Goal: Task Accomplishment & Management: Use online tool/utility

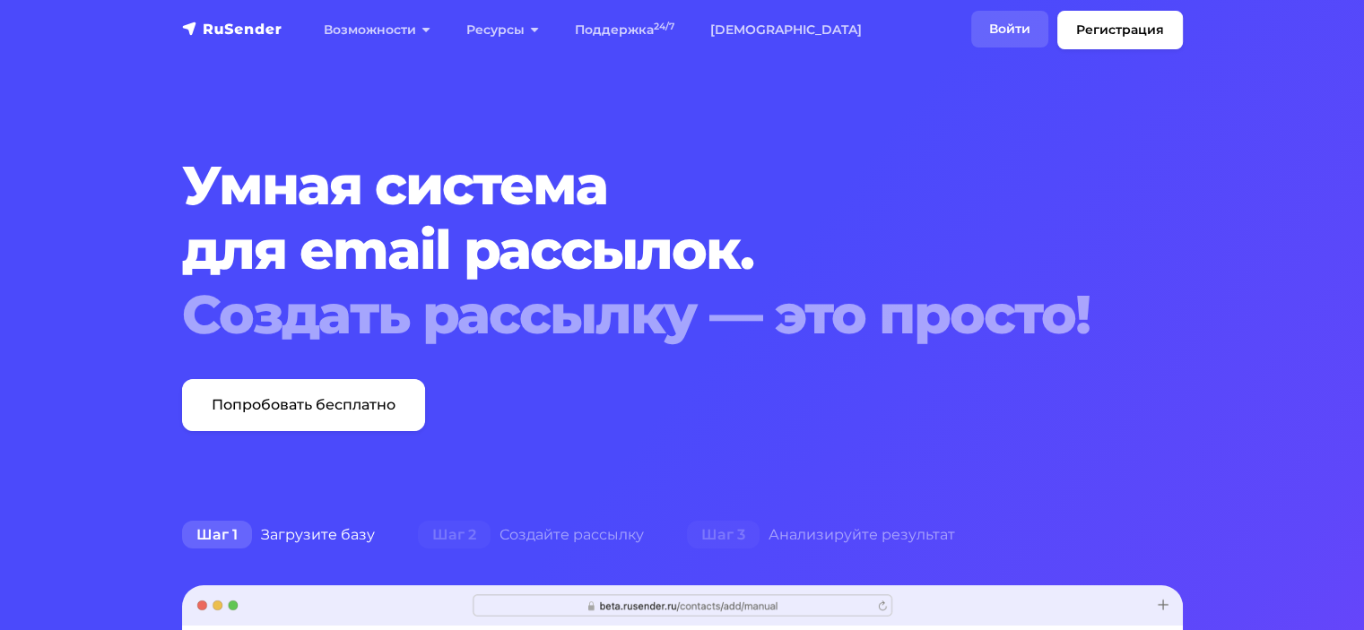
click at [971, 46] on link "Войти" at bounding box center [1009, 29] width 77 height 37
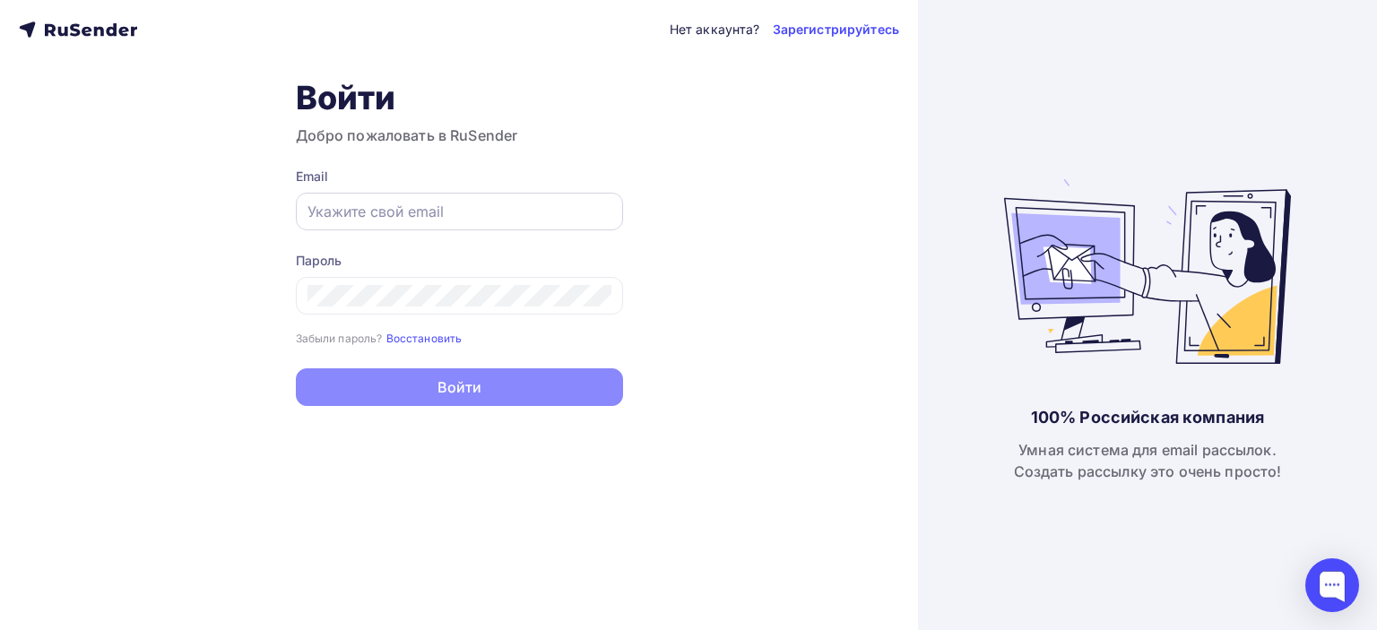
click at [508, 207] on input "text" at bounding box center [460, 212] width 304 height 22
paste input "[EMAIL_ADDRESS][DOMAIN_NAME]"
type input "[EMAIL_ADDRESS][DOMAIN_NAME]"
click at [543, 279] on div at bounding box center [459, 296] width 327 height 38
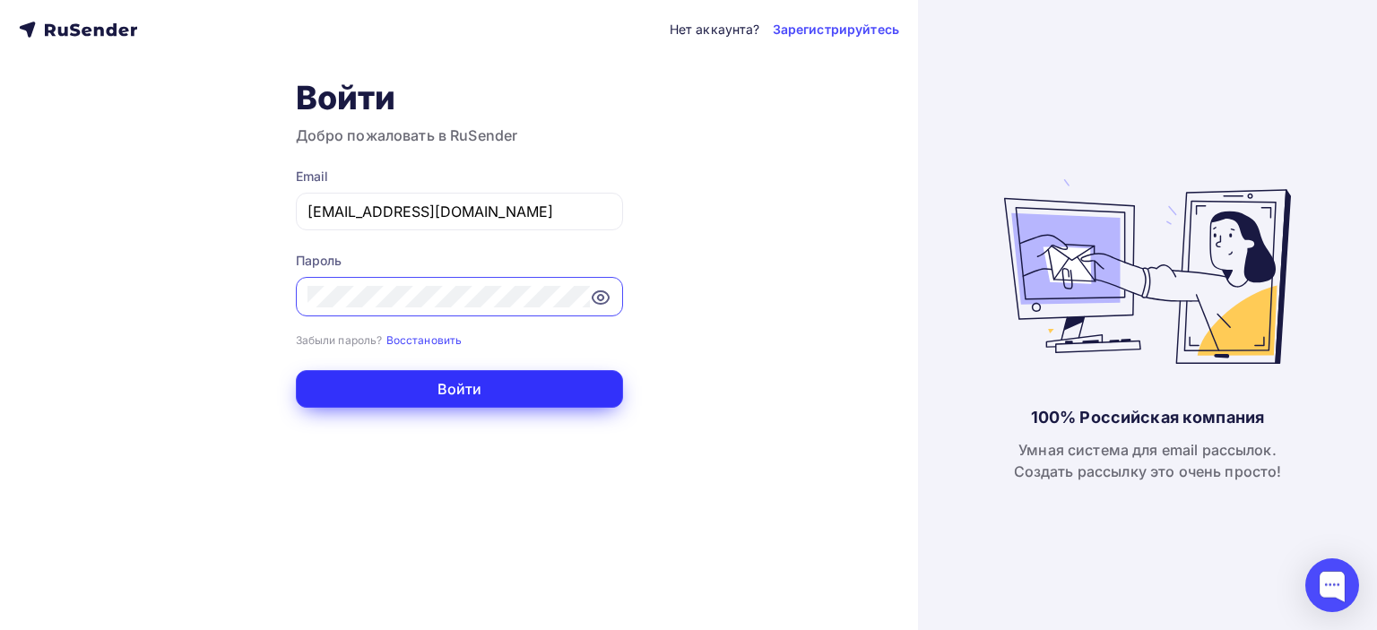
click at [535, 390] on button "Войти" at bounding box center [459, 389] width 327 height 38
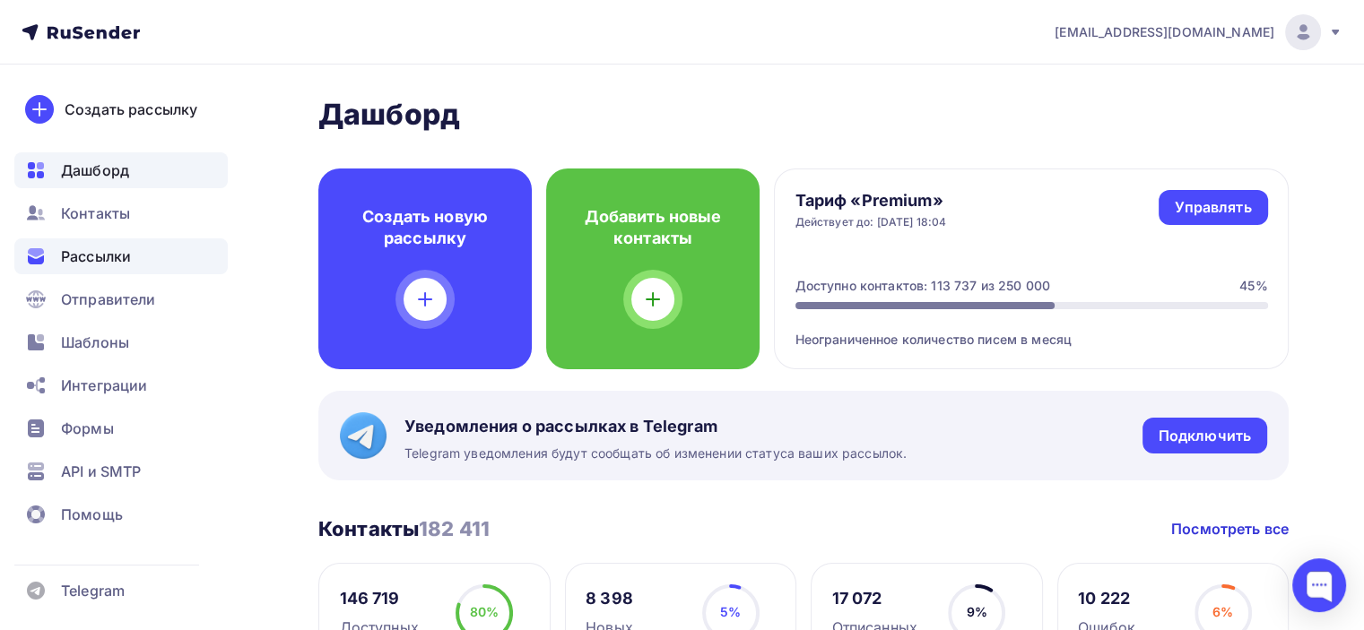
click at [126, 259] on span "Рассылки" at bounding box center [96, 257] width 70 height 22
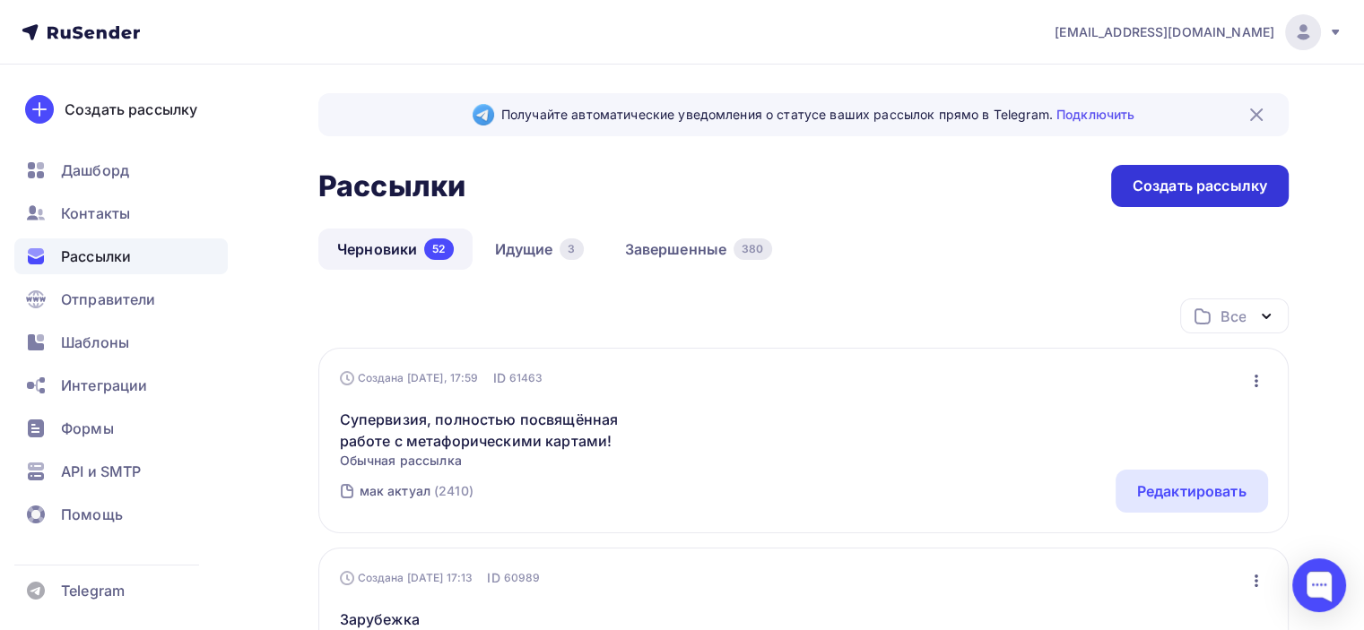
click at [1144, 187] on div "Создать рассылку" at bounding box center [1199, 186] width 135 height 21
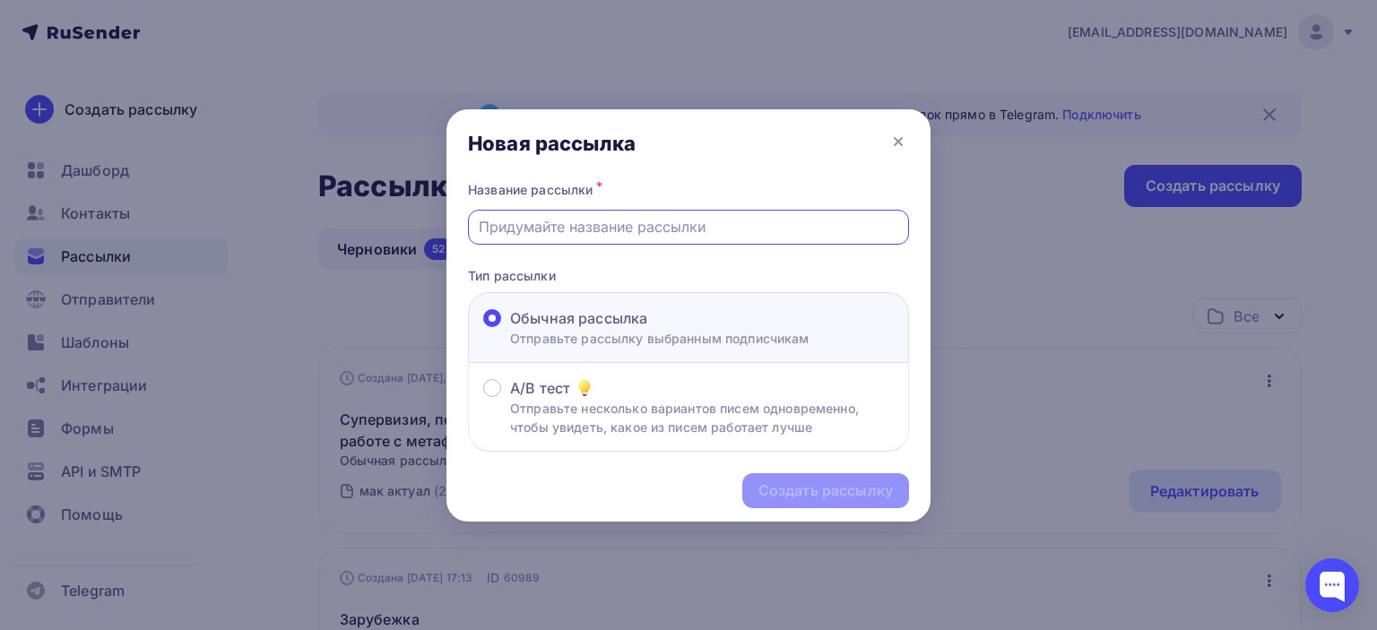
click at [621, 229] on input "text" at bounding box center [689, 227] width 421 height 22
paste input "Когда внутренний полковник берёт выходной"
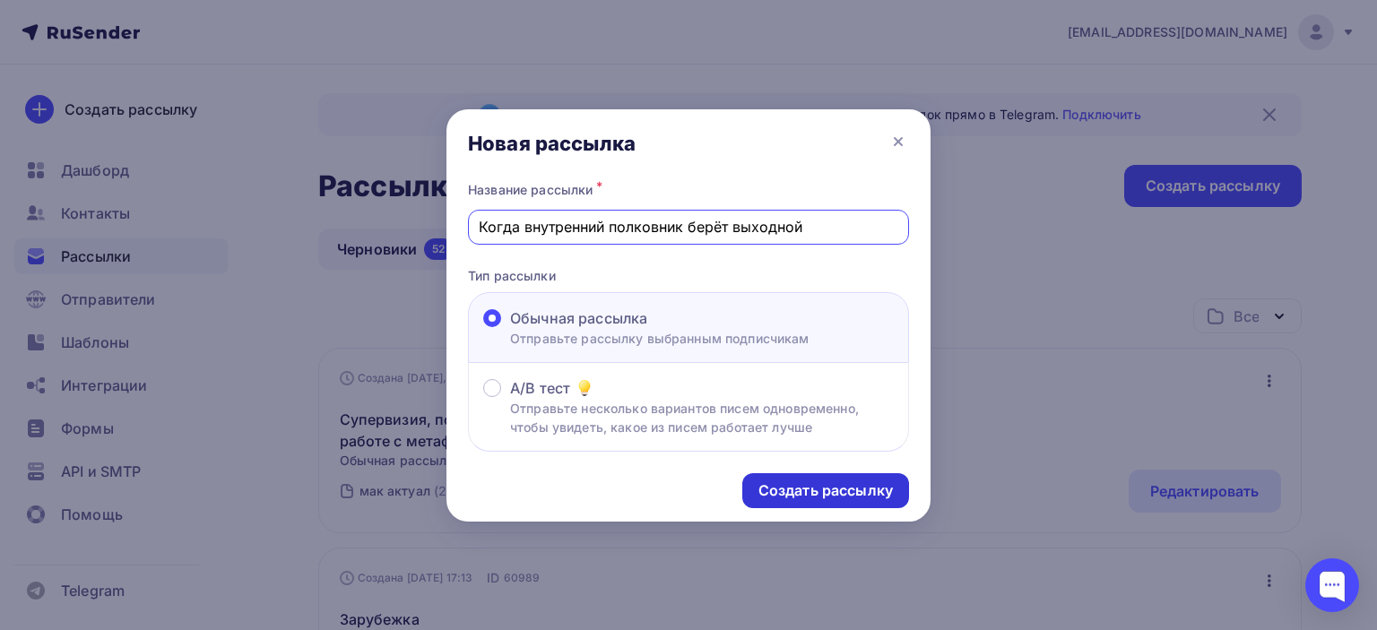
type input "Когда внутренний полковник берёт выходной"
click at [830, 482] on div "Создать рассылку" at bounding box center [826, 491] width 135 height 21
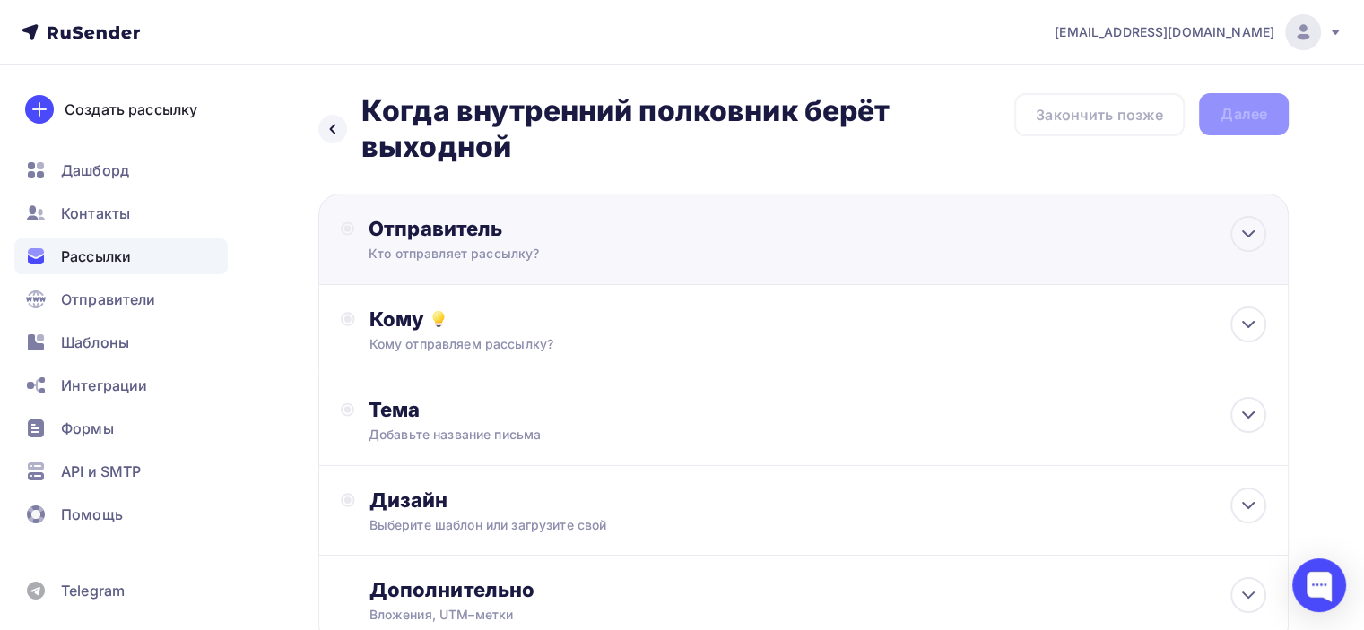
click at [567, 238] on div "Отправитель" at bounding box center [563, 228] width 388 height 25
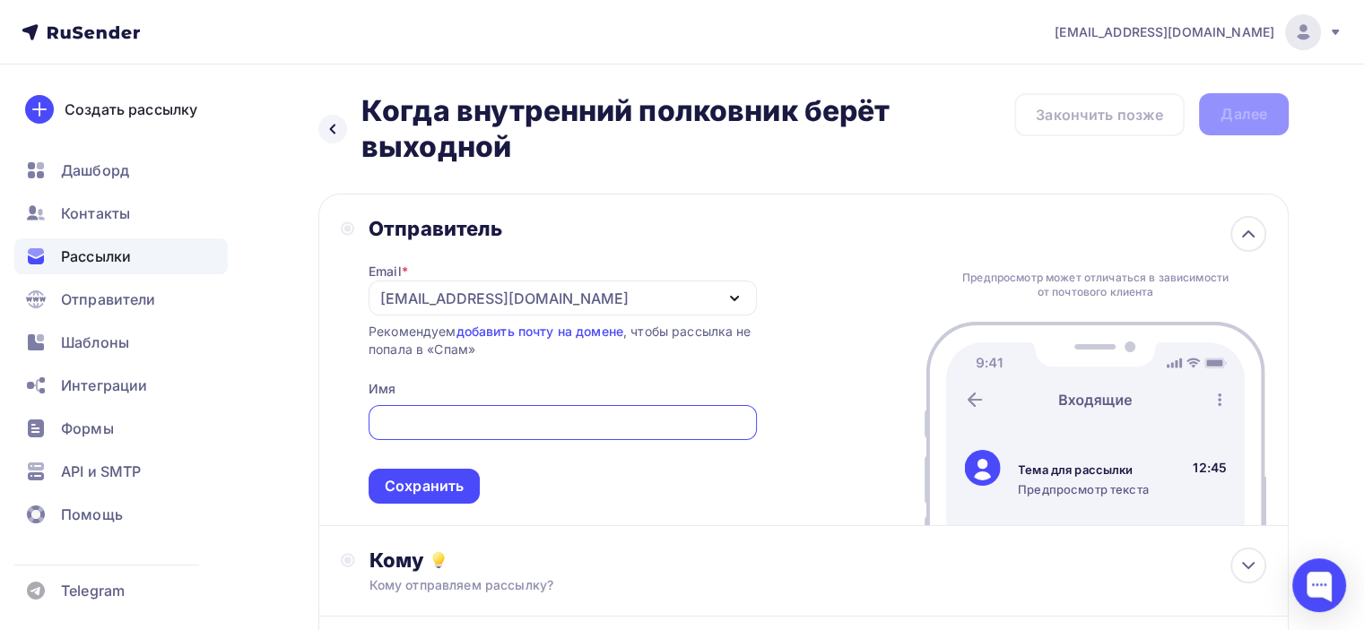
click at [600, 297] on div "[EMAIL_ADDRESS][DOMAIN_NAME]" at bounding box center [563, 298] width 388 height 35
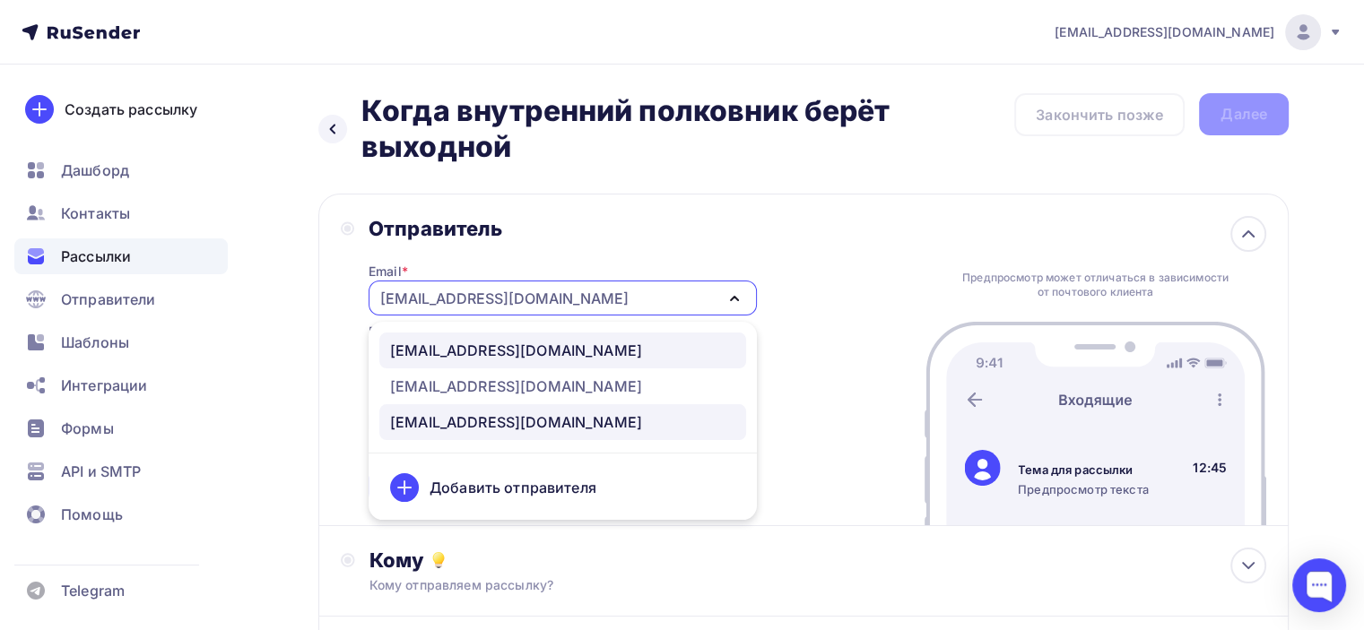
click at [622, 344] on div "[EMAIL_ADDRESS][DOMAIN_NAME]" at bounding box center [562, 351] width 345 height 22
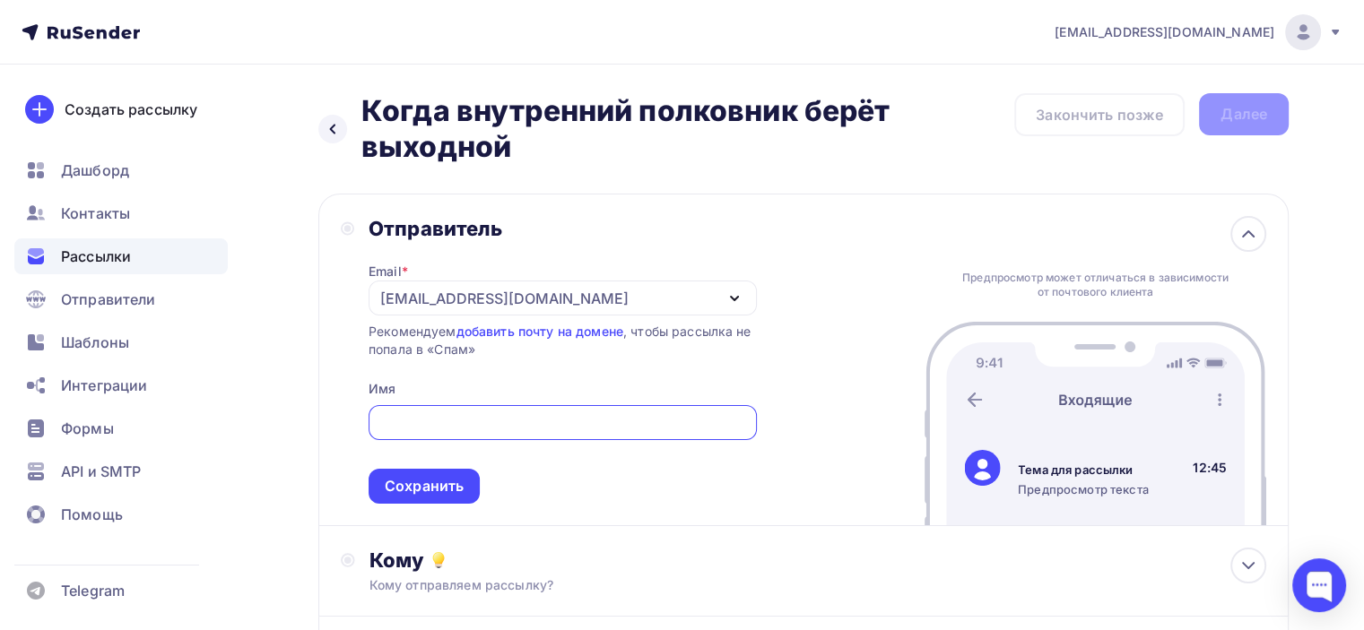
click at [629, 422] on input "text" at bounding box center [562, 423] width 368 height 22
type input "[PERSON_NAME]"
click at [397, 490] on div "Сохранить" at bounding box center [424, 486] width 79 height 21
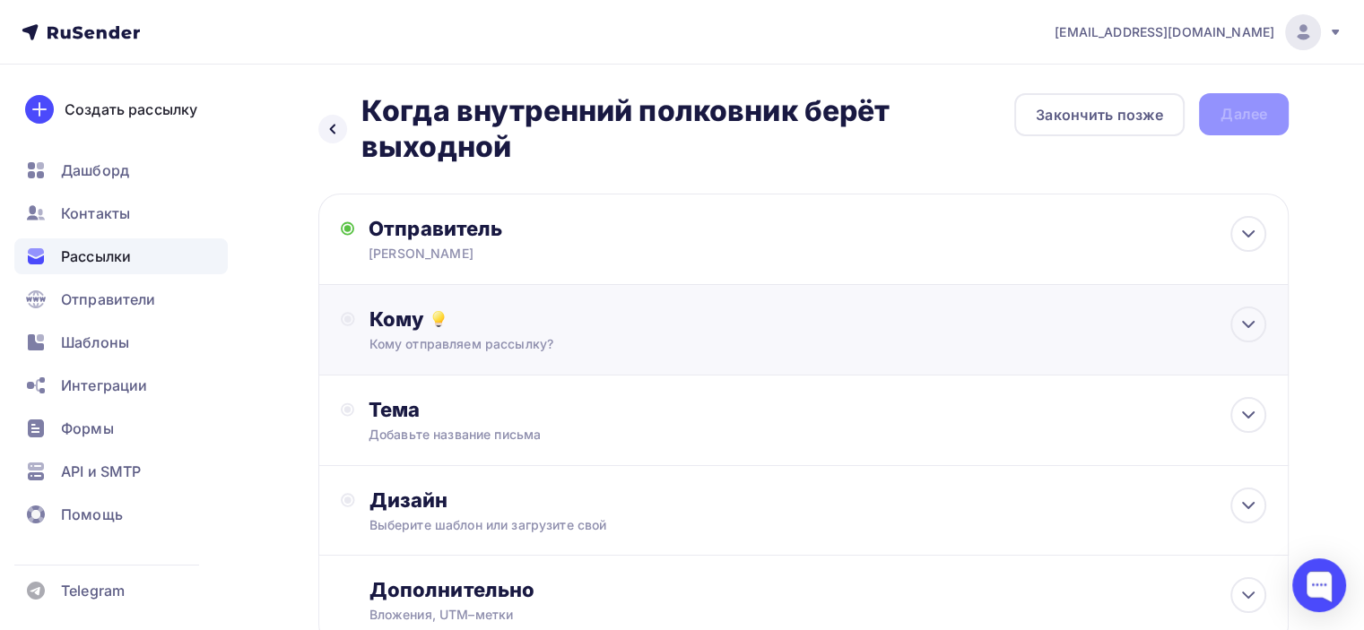
click at [570, 349] on div "Кому отправляем рассылку?" at bounding box center [772, 344] width 807 height 18
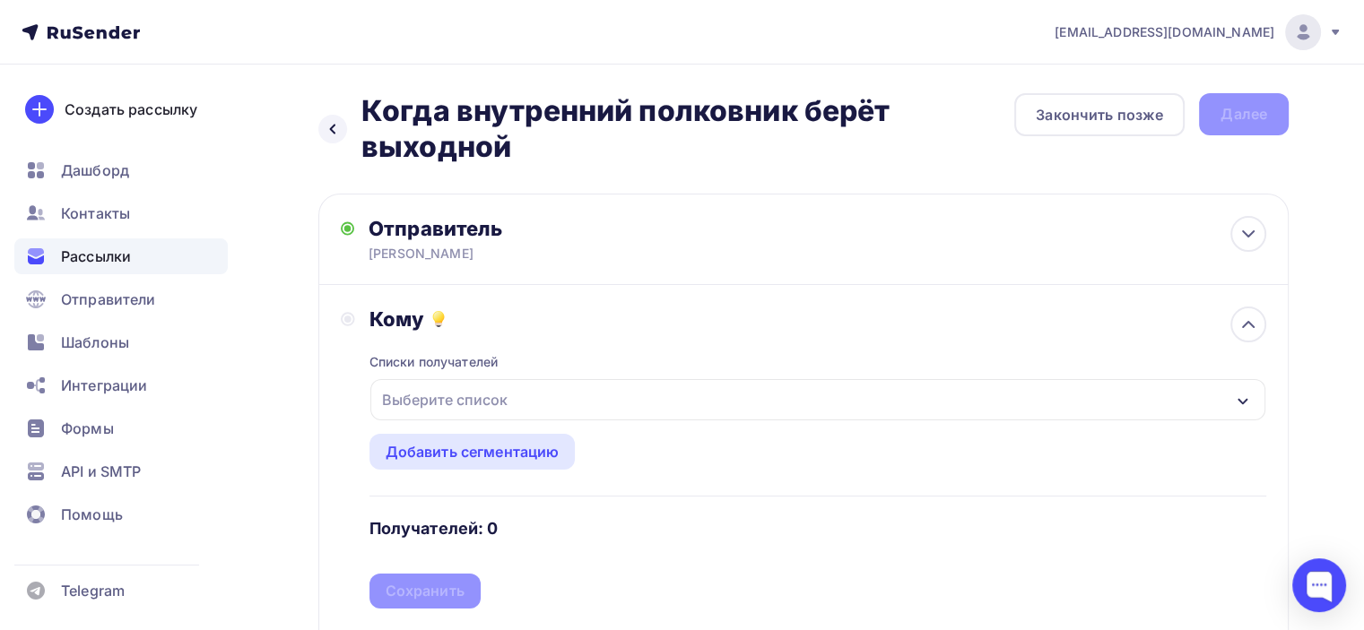
click at [549, 386] on div "Выберите список" at bounding box center [817, 399] width 895 height 41
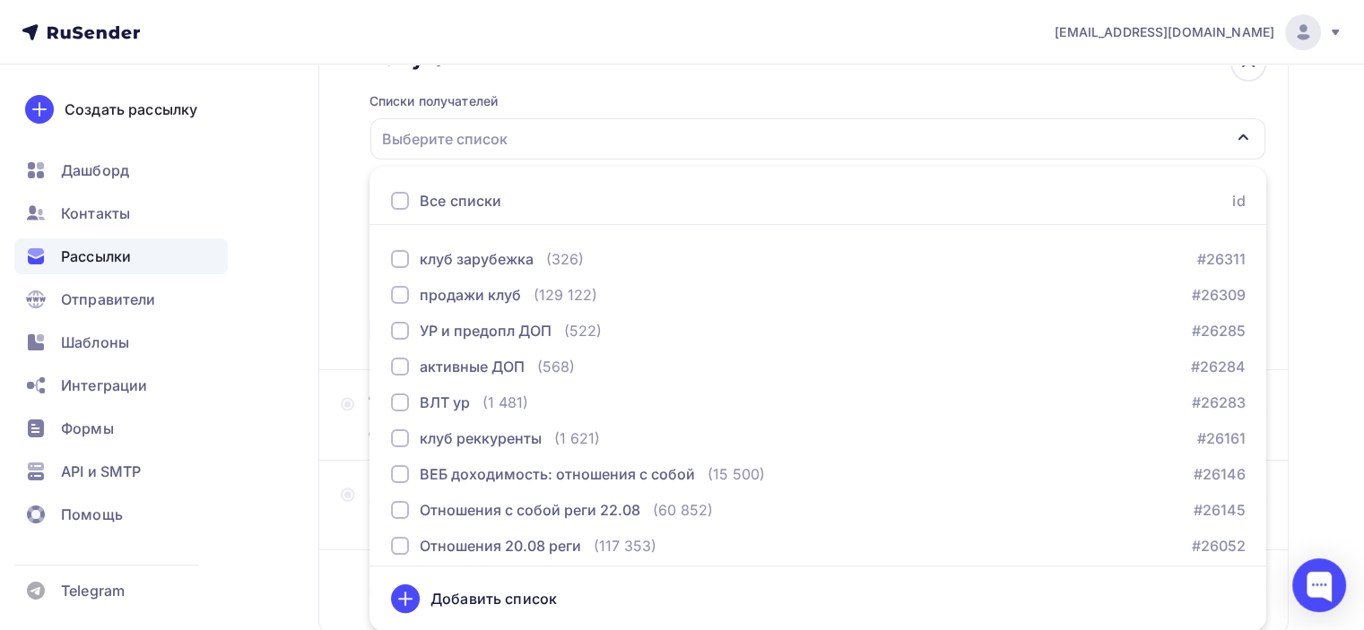
scroll to position [1793, 0]
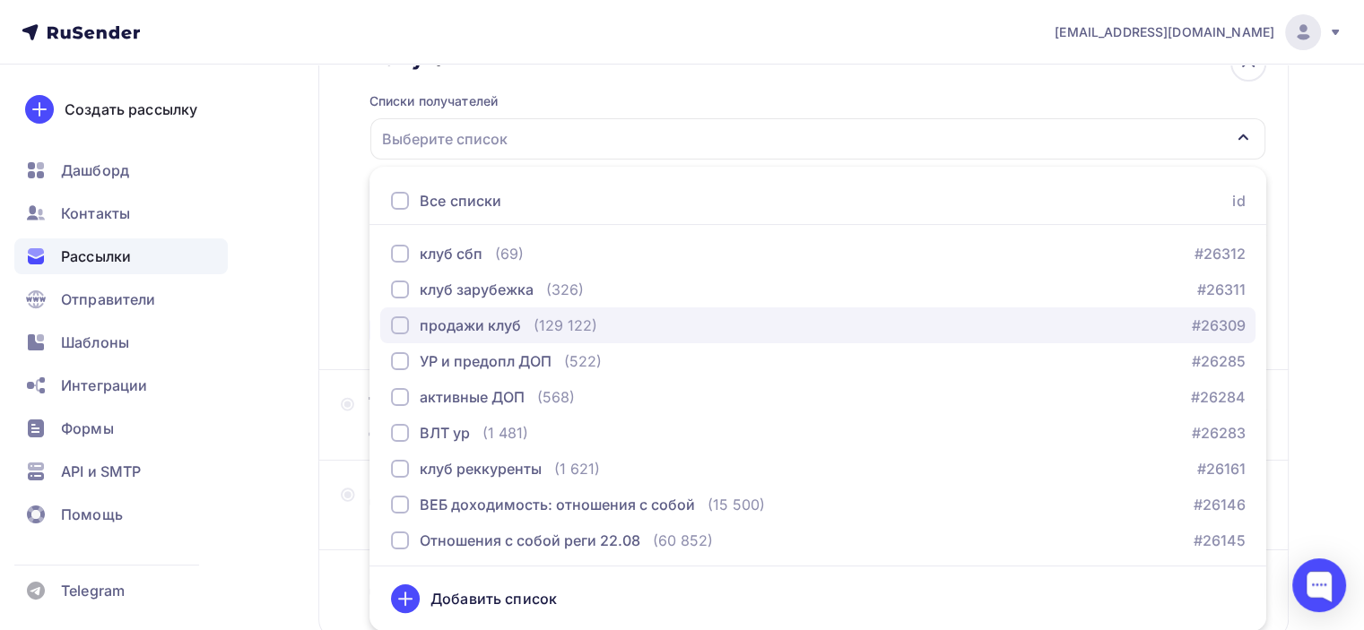
click at [605, 316] on div "продажи клуб (129 122) #26309" at bounding box center [818, 326] width 854 height 22
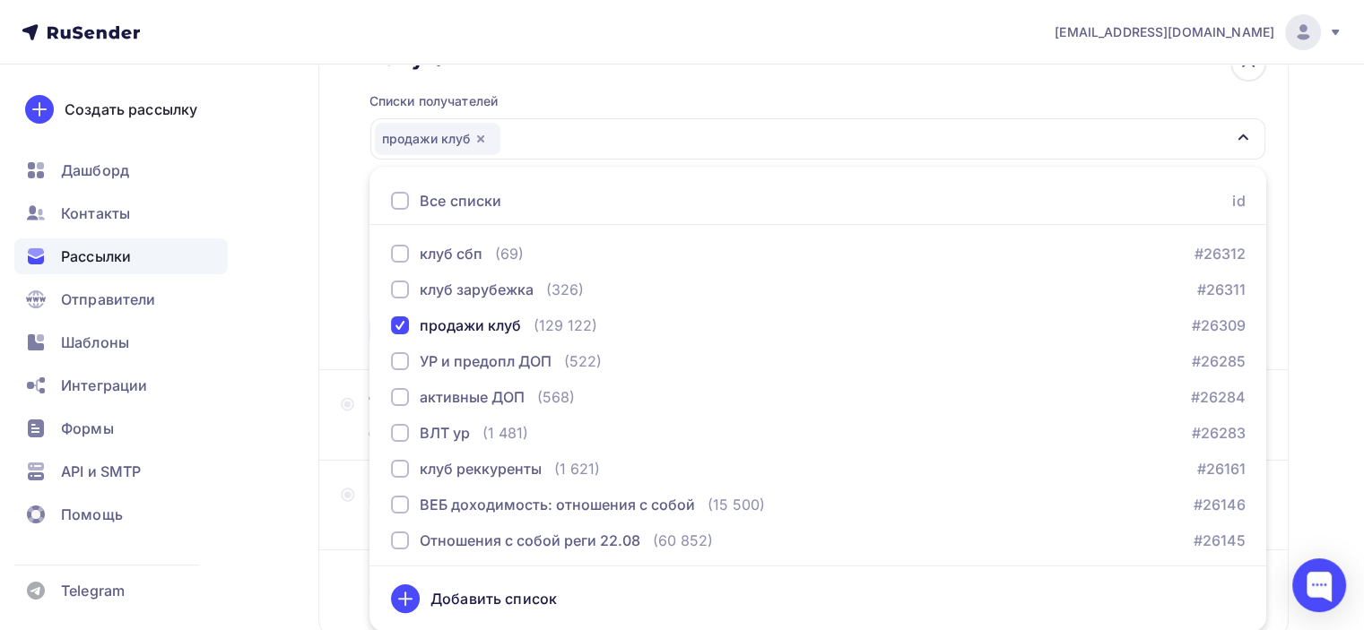
click at [341, 276] on div "Кому Списки получателей продажи клуб Все списки id Участники клуба на [DATE] (1…" at bounding box center [803, 197] width 925 height 302
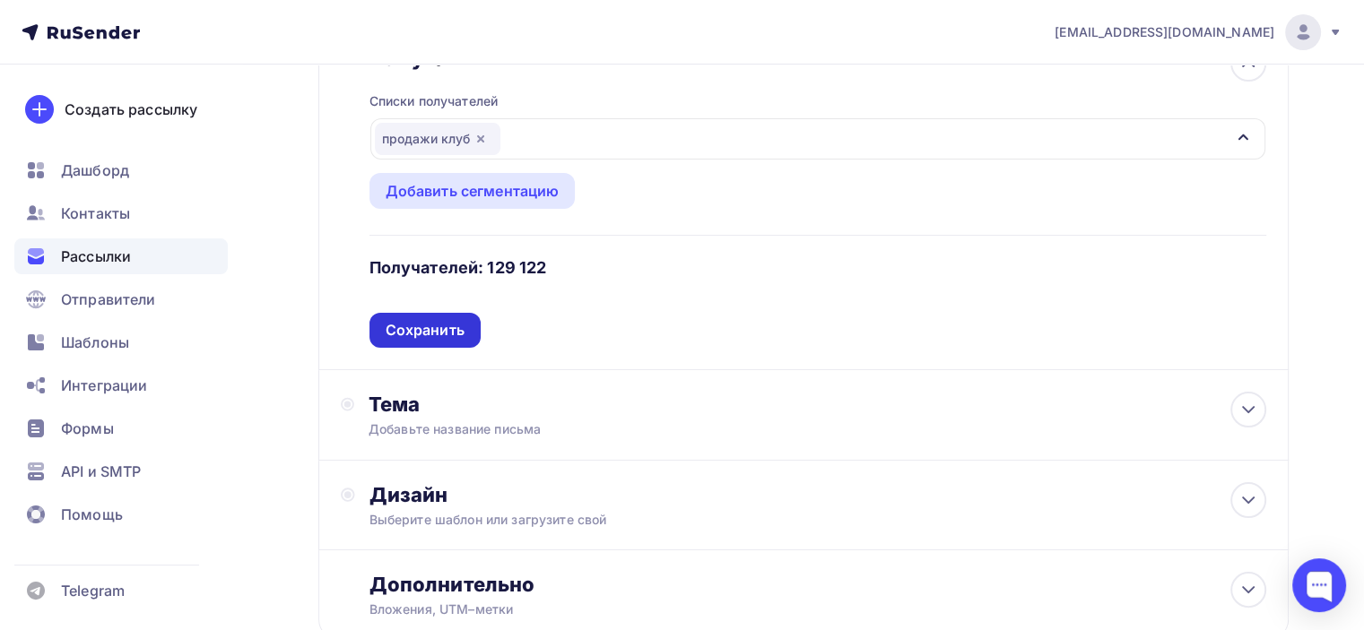
click at [457, 321] on div "Сохранить" at bounding box center [425, 330] width 79 height 21
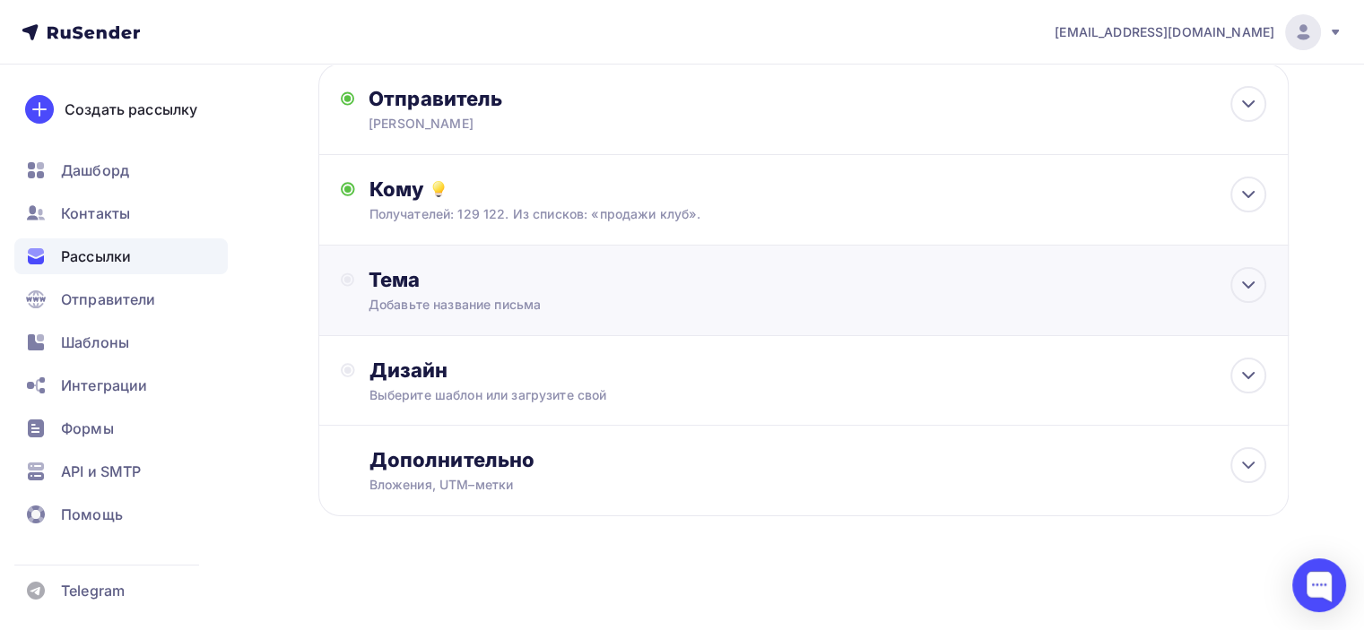
click at [485, 311] on div "Добавьте название письма" at bounding box center [528, 305] width 319 height 18
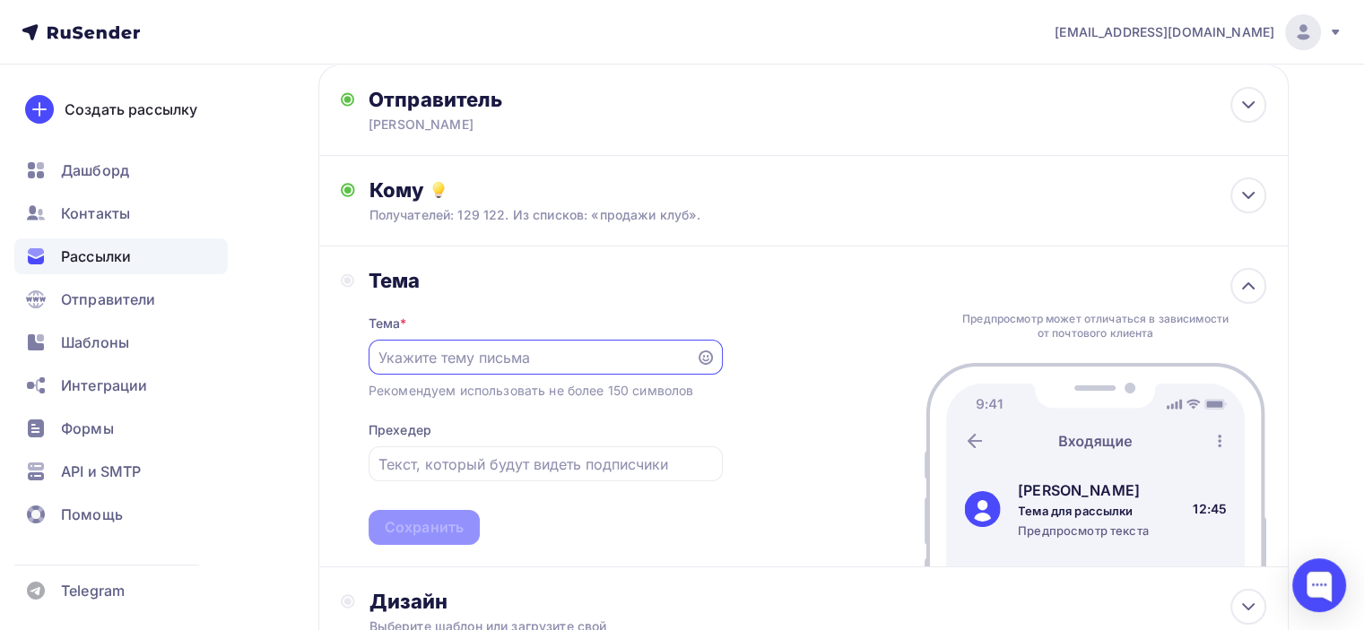
scroll to position [0, 0]
paste input "Когда внутренний полковник берёт выходной"
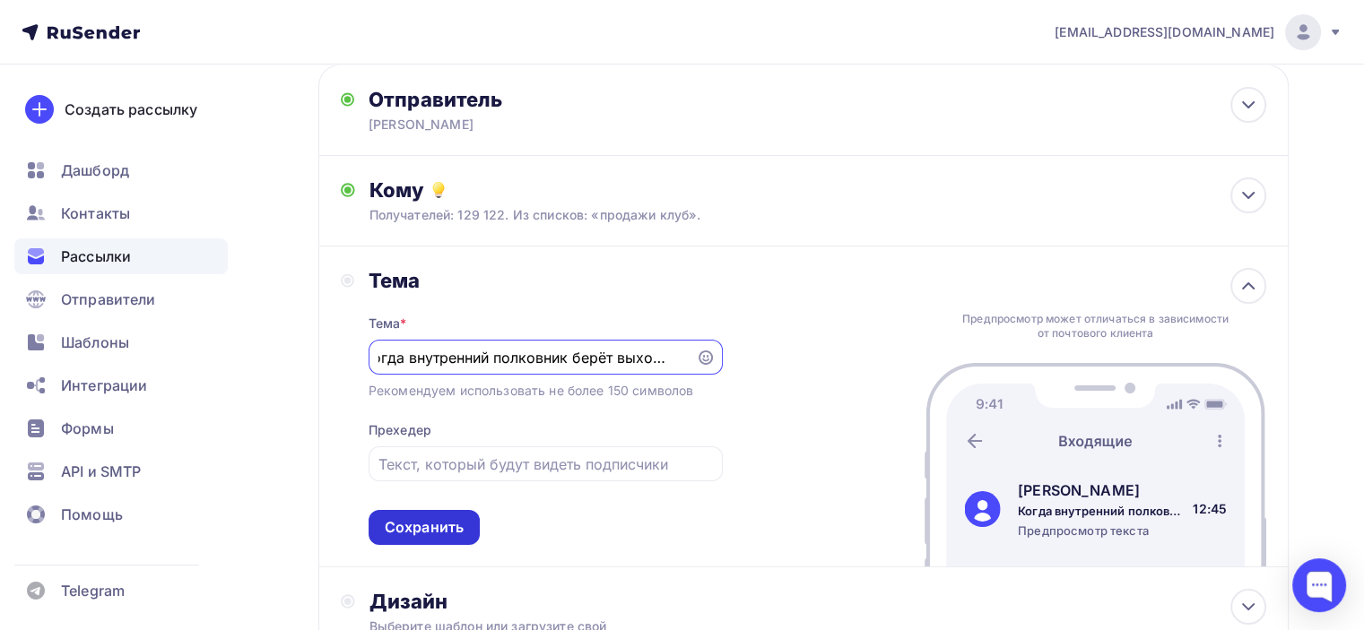
type input "Когда внутренний полковник берёт выходной"
click at [458, 527] on div "Сохранить" at bounding box center [424, 527] width 79 height 21
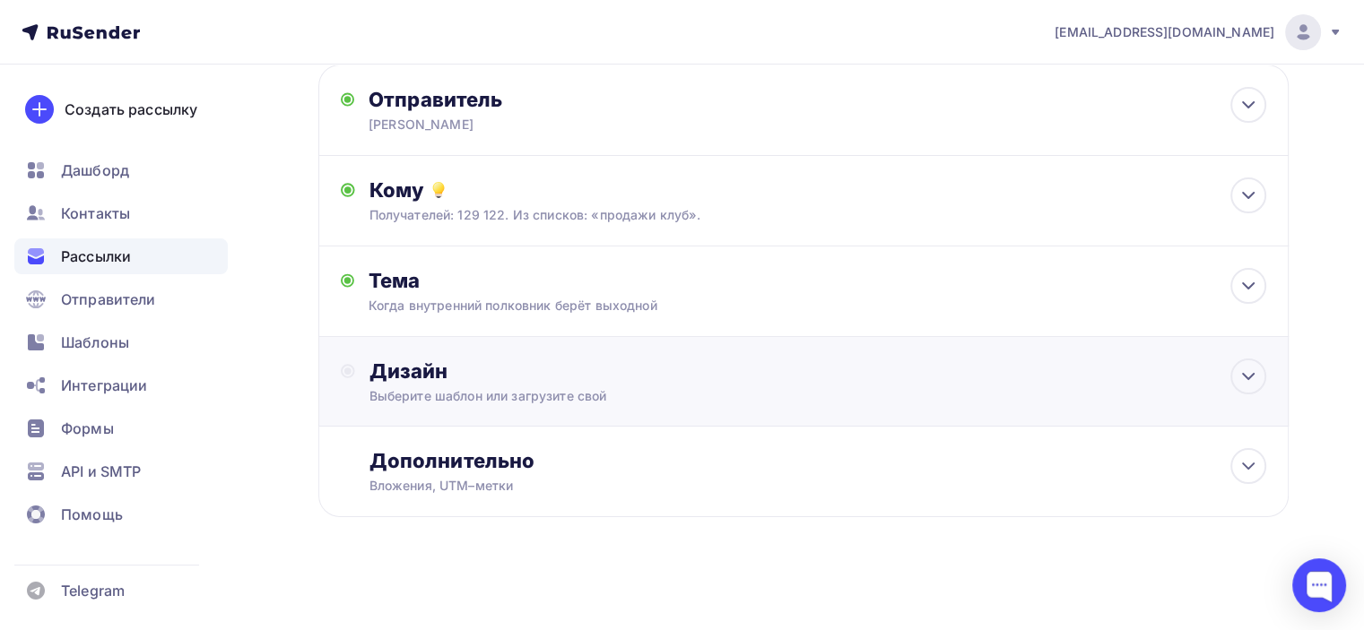
click at [638, 396] on div "Выберите шаблон или загрузите свой" at bounding box center [772, 396] width 807 height 18
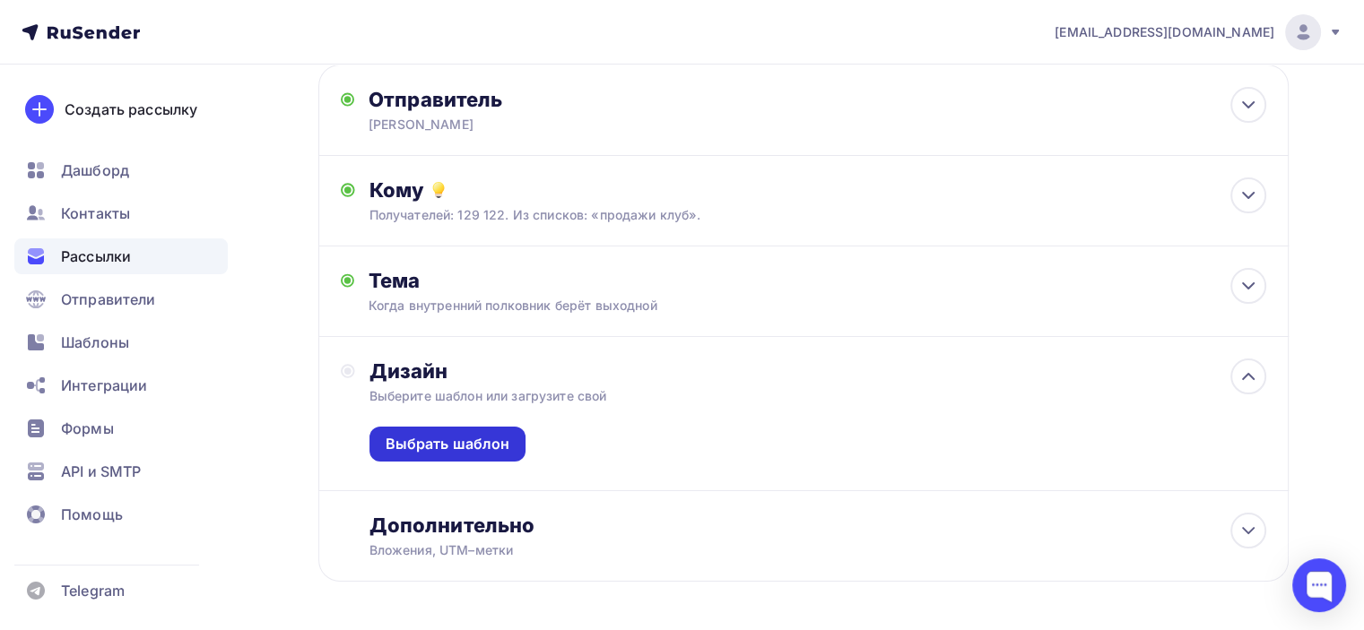
click at [506, 446] on div "Выбрать шаблон" at bounding box center [448, 444] width 125 height 21
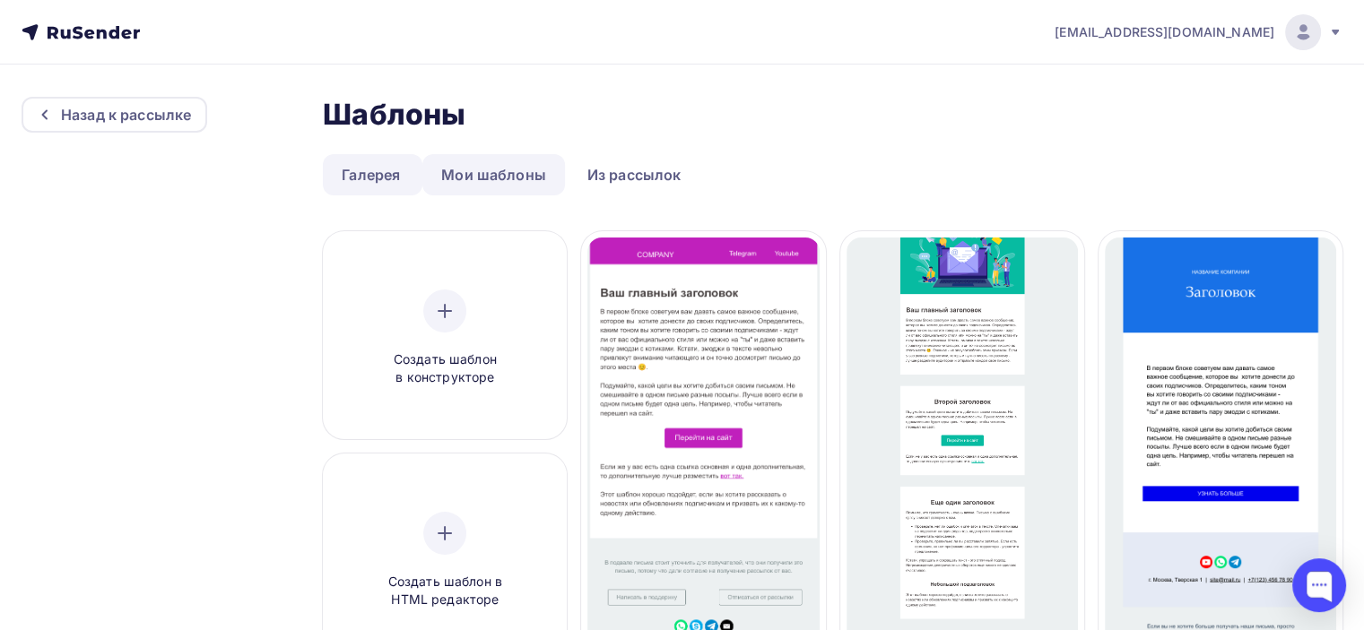
click at [524, 170] on link "Мои шаблоны" at bounding box center [493, 174] width 143 height 41
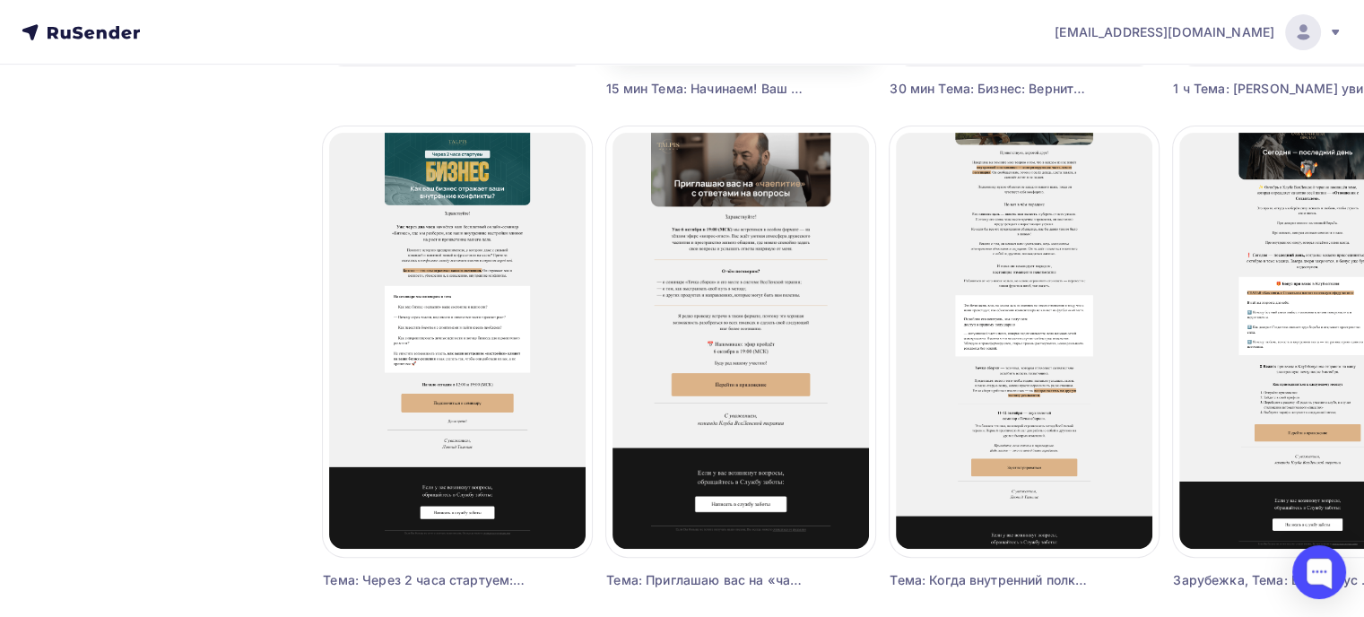
scroll to position [628, 0]
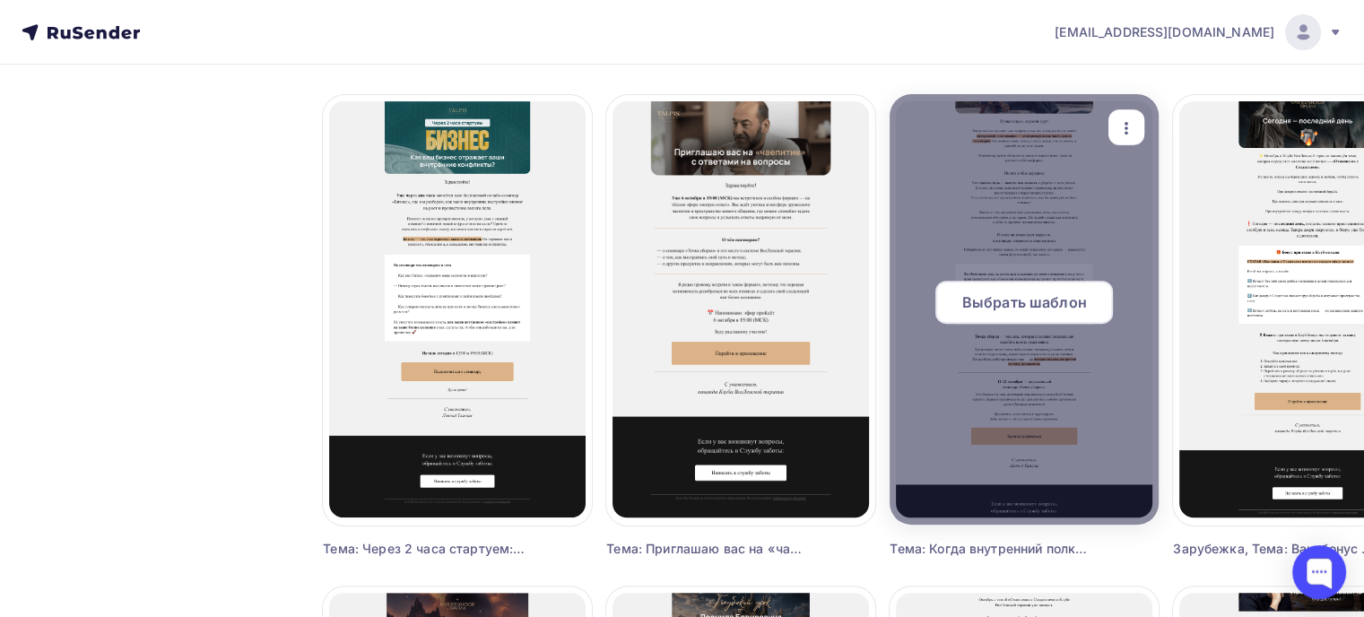
click at [1095, 295] on div "Выбрать шаблон" at bounding box center [1024, 302] width 178 height 43
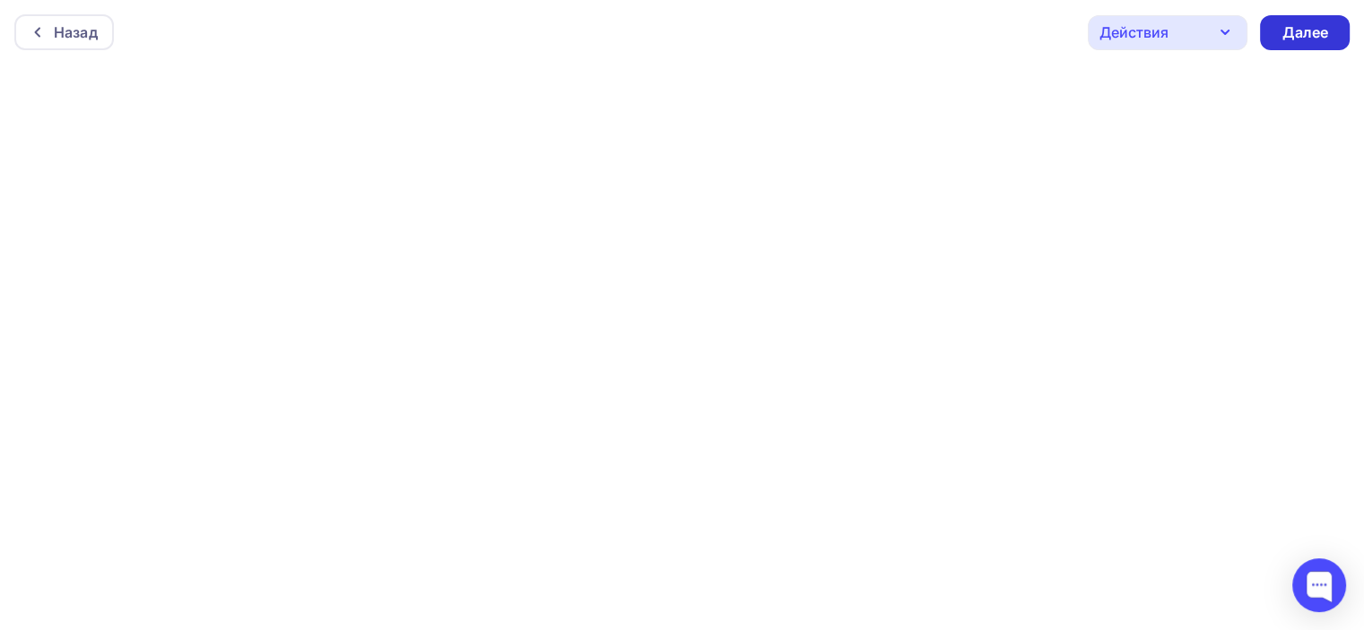
click at [1330, 19] on div "Далее" at bounding box center [1305, 32] width 90 height 35
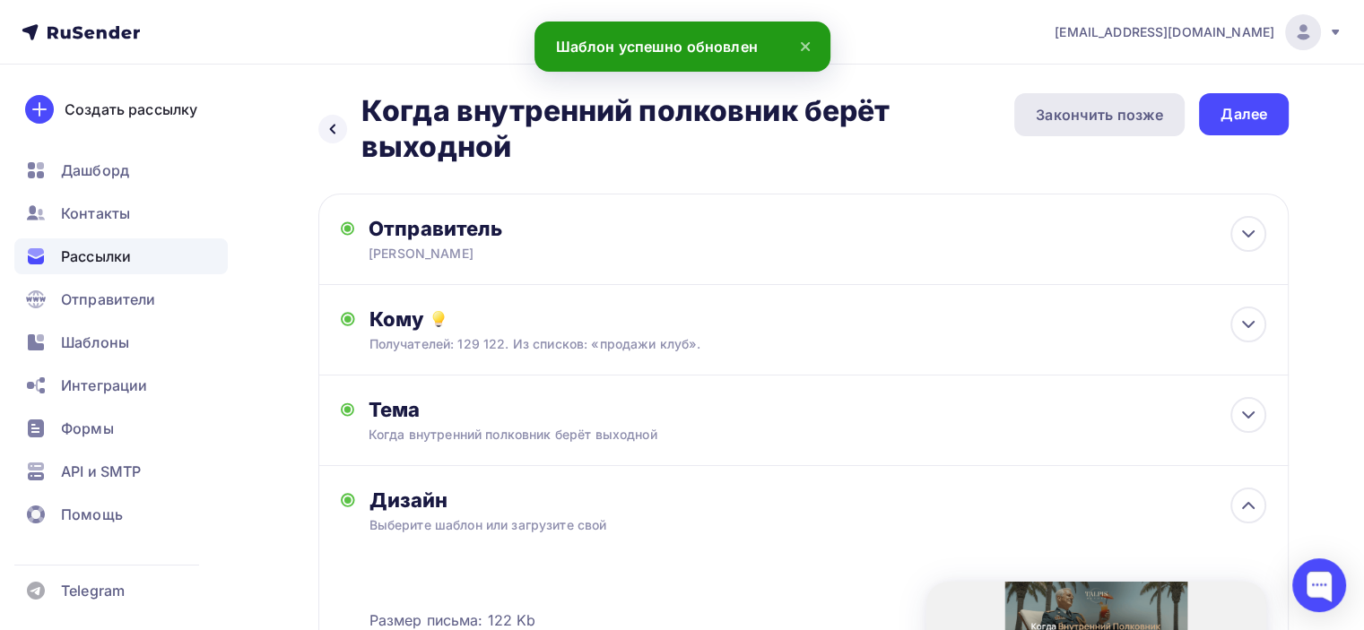
click at [1135, 107] on div "Закончить позже" at bounding box center [1099, 115] width 127 height 22
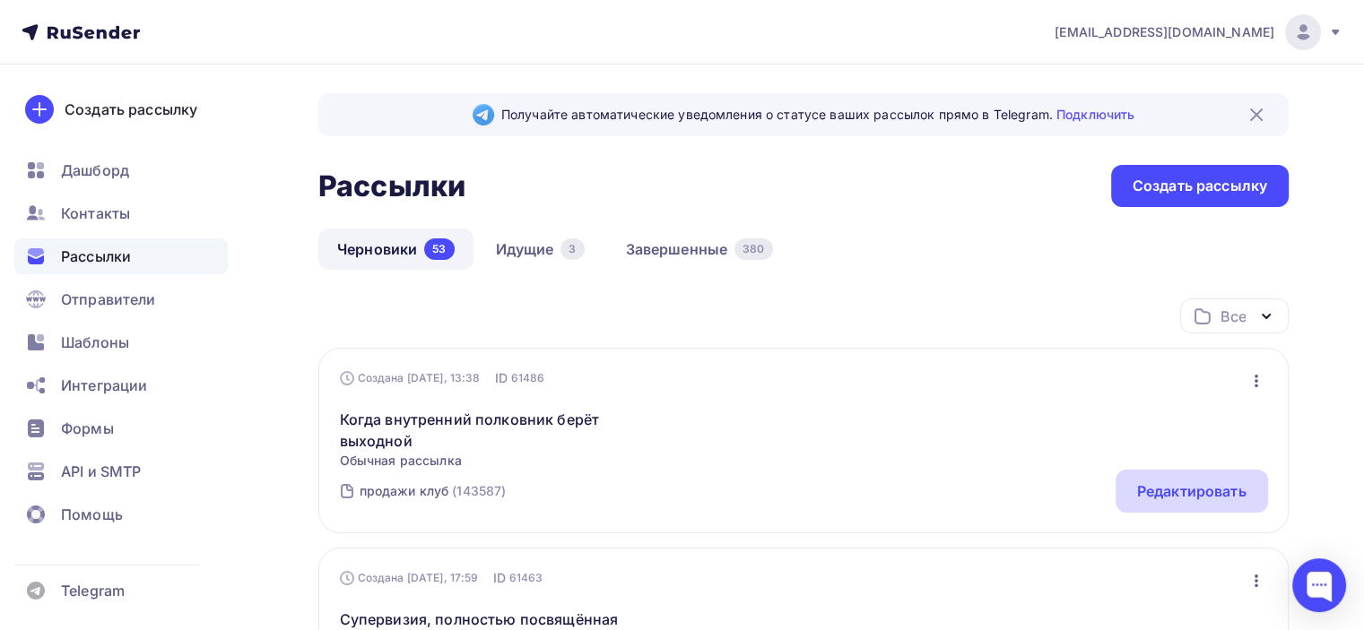
click at [1234, 497] on div "Редактировать" at bounding box center [1191, 492] width 109 height 22
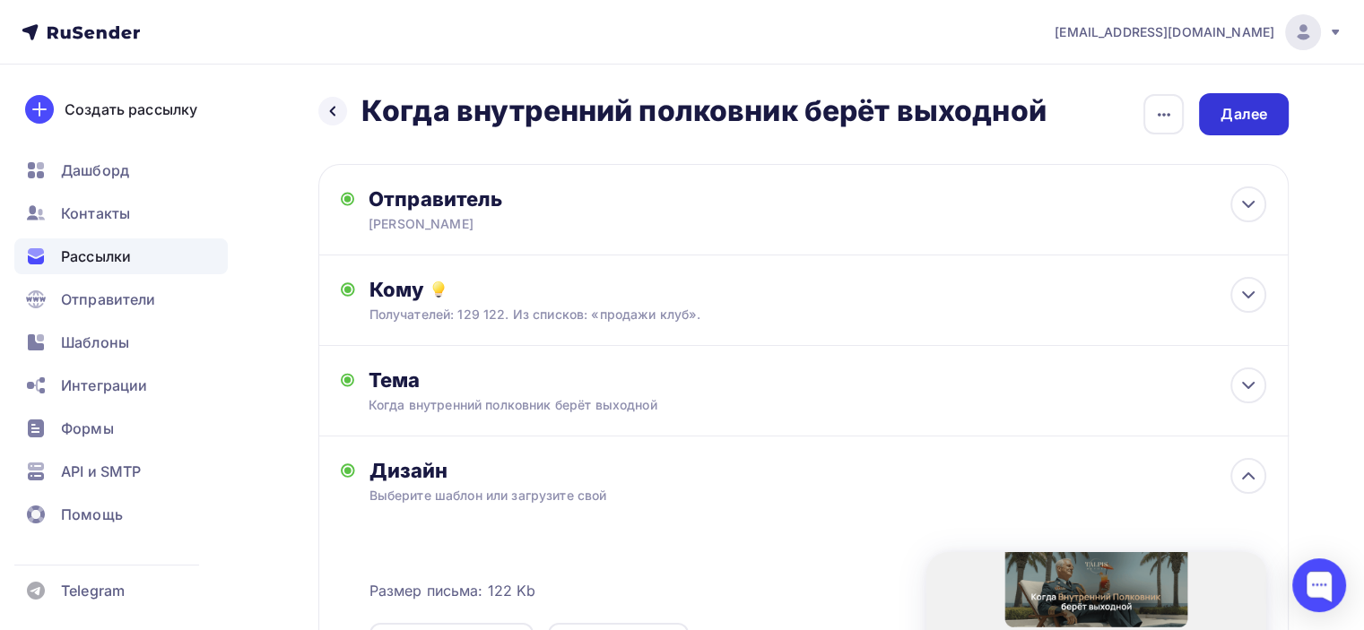
click at [1270, 111] on div "Далее" at bounding box center [1244, 114] width 90 height 42
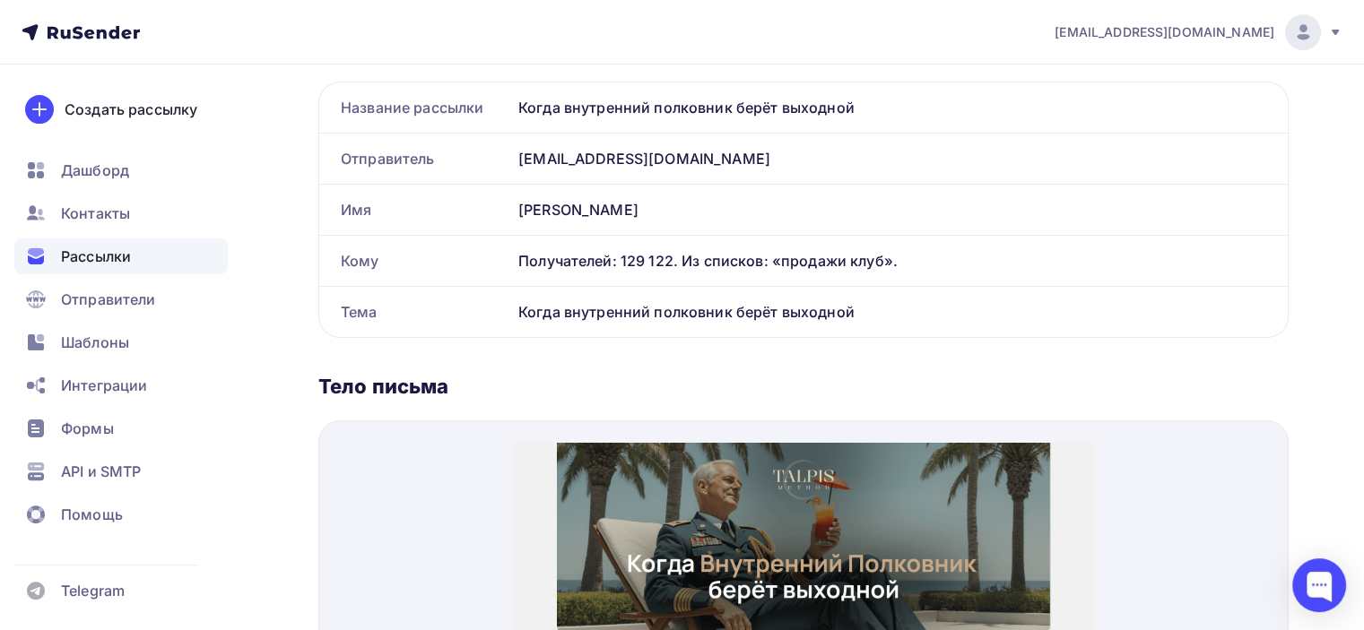
scroll to position [538, 0]
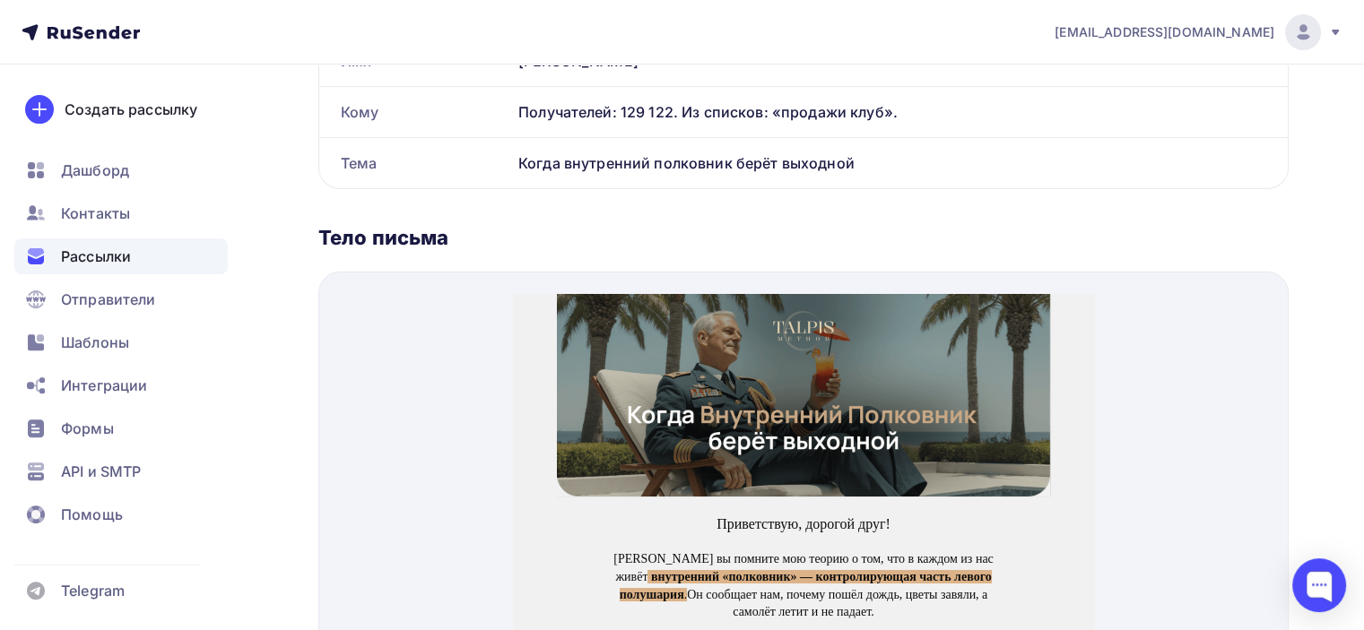
click at [913, 388] on img at bounding box center [803, 374] width 493 height 203
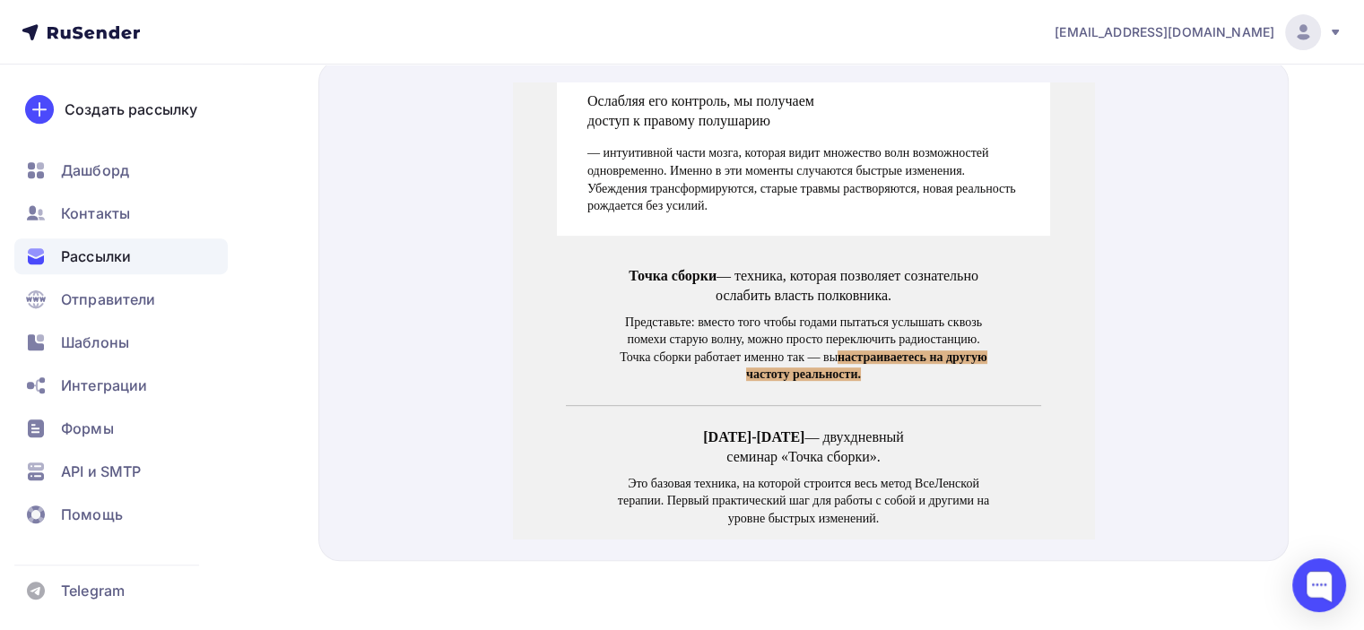
scroll to position [1076, 0]
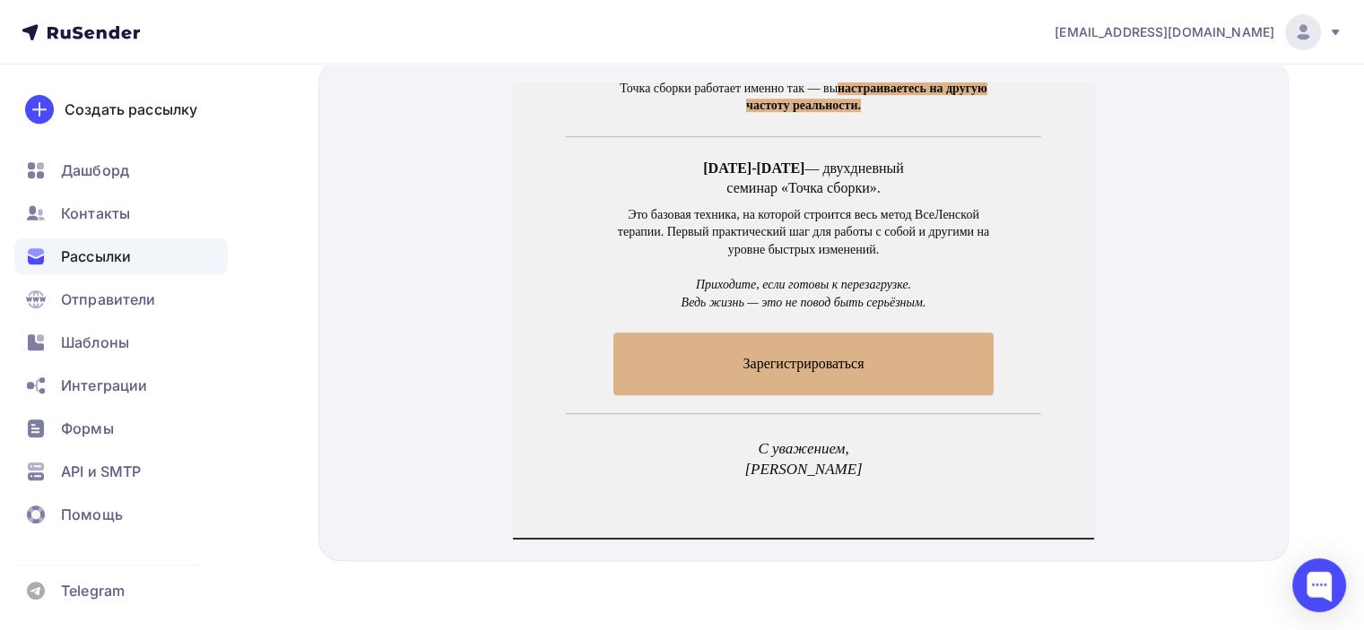
click at [906, 339] on span "Зарегистрироваться" at bounding box center [803, 342] width 380 height 62
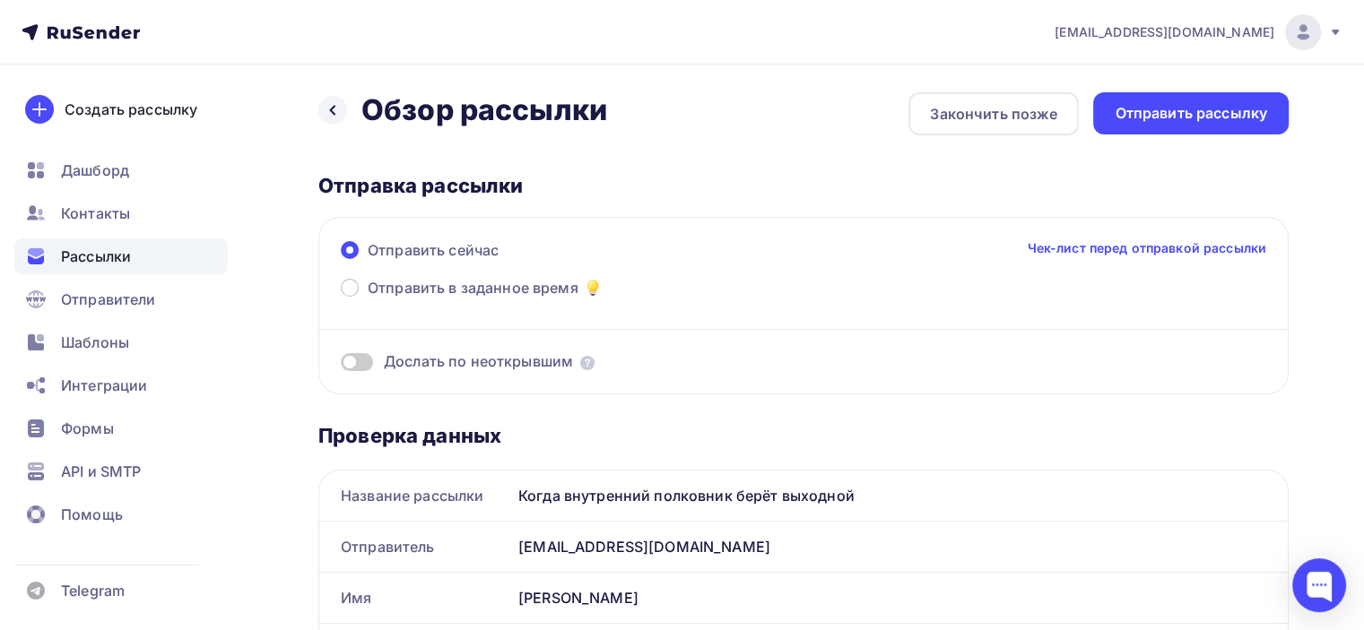
scroll to position [0, 0]
click at [1216, 108] on div "Отправить рассылку" at bounding box center [1191, 114] width 152 height 21
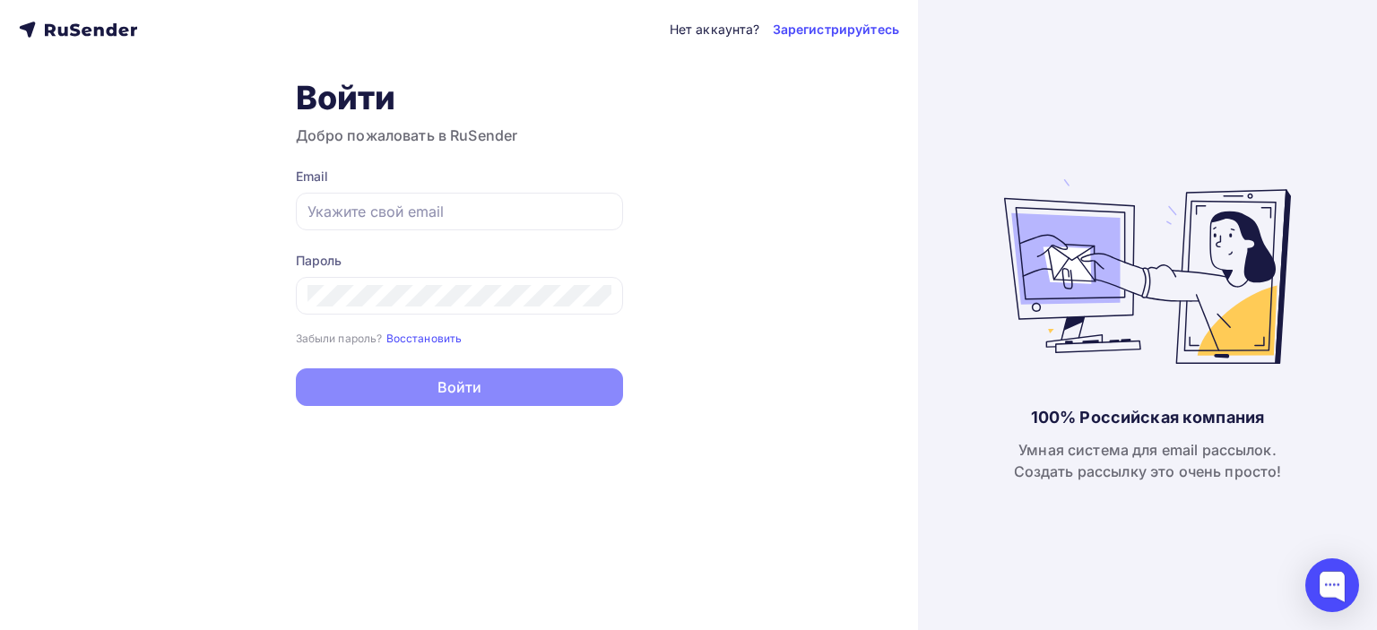
type input "[EMAIL_ADDRESS][DOMAIN_NAME]"
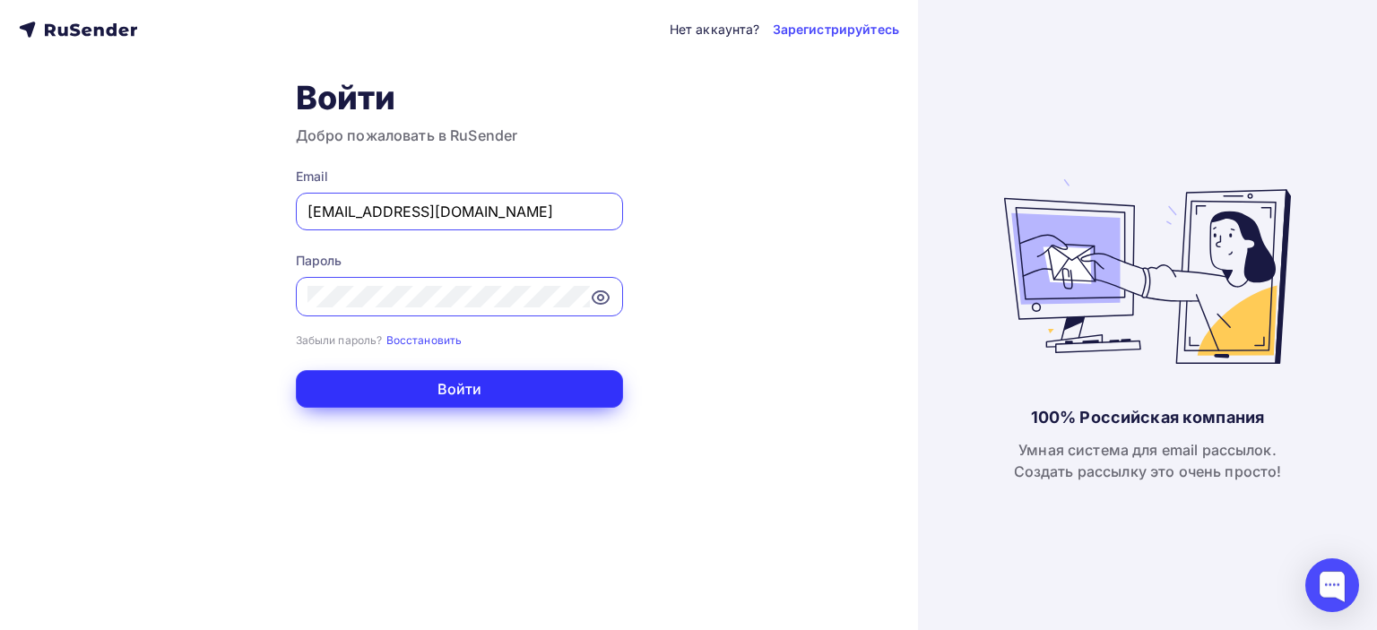
click at [577, 394] on button "Войти" at bounding box center [459, 389] width 327 height 38
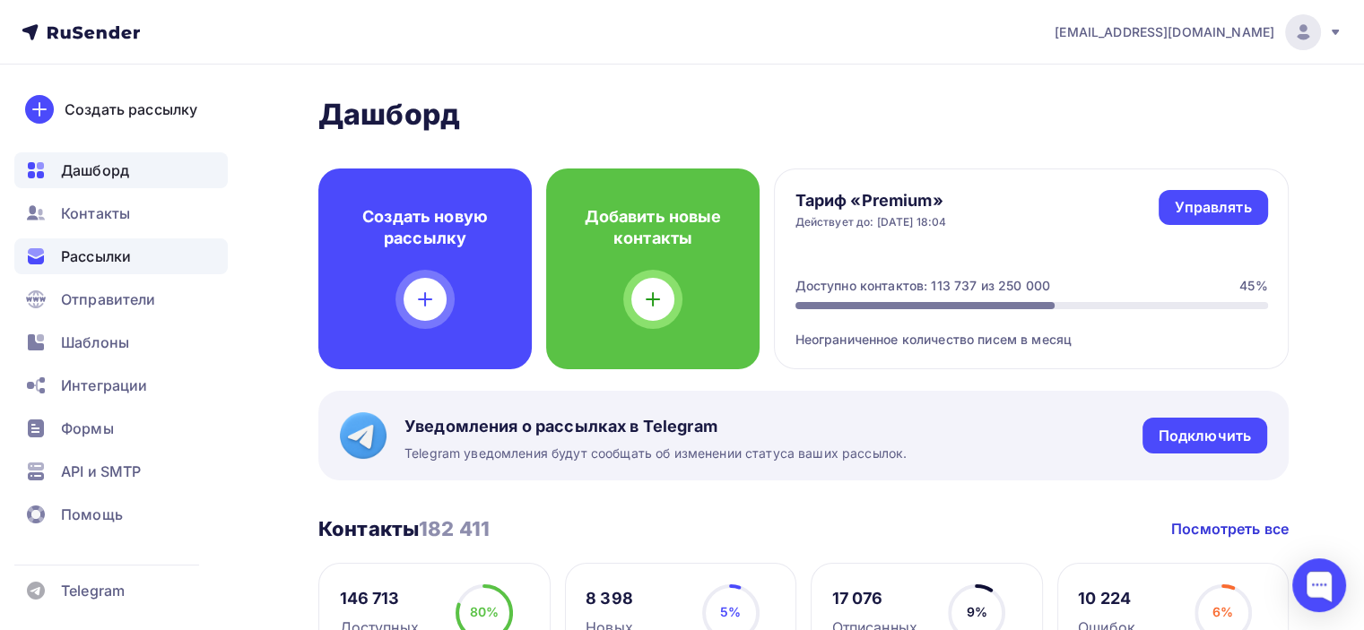
click at [100, 257] on span "Рассылки" at bounding box center [96, 257] width 70 height 22
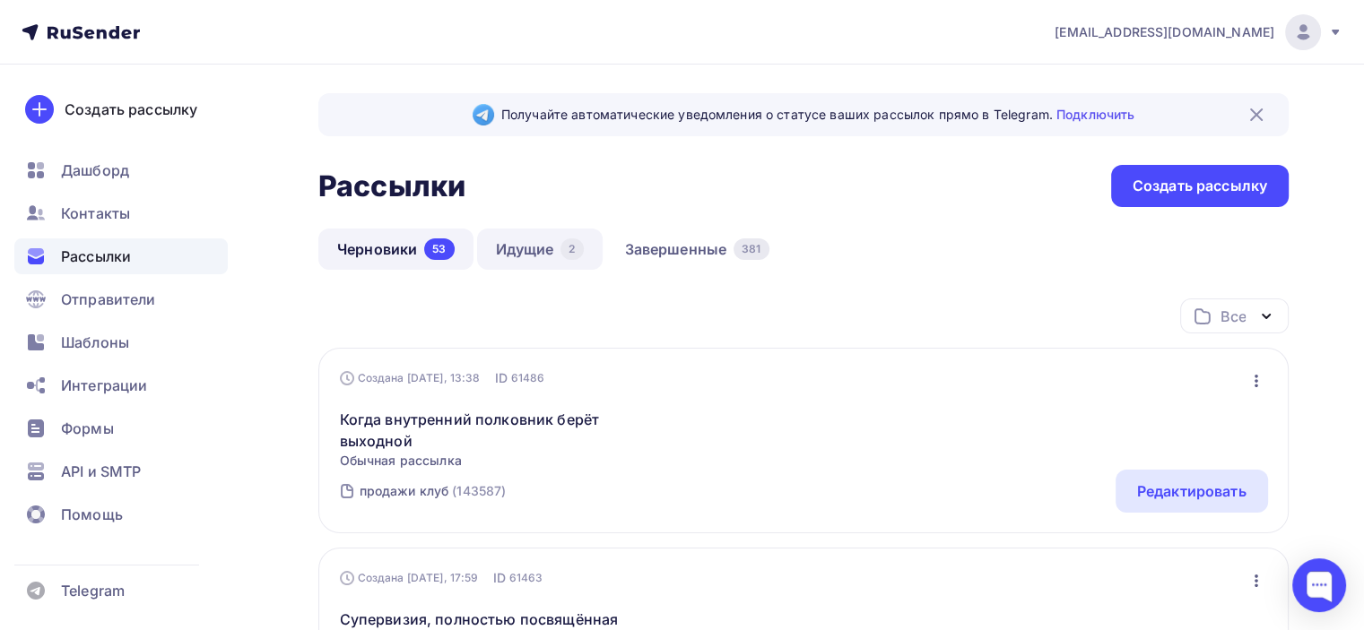
click at [558, 263] on link "Идущие 2" at bounding box center [540, 249] width 126 height 41
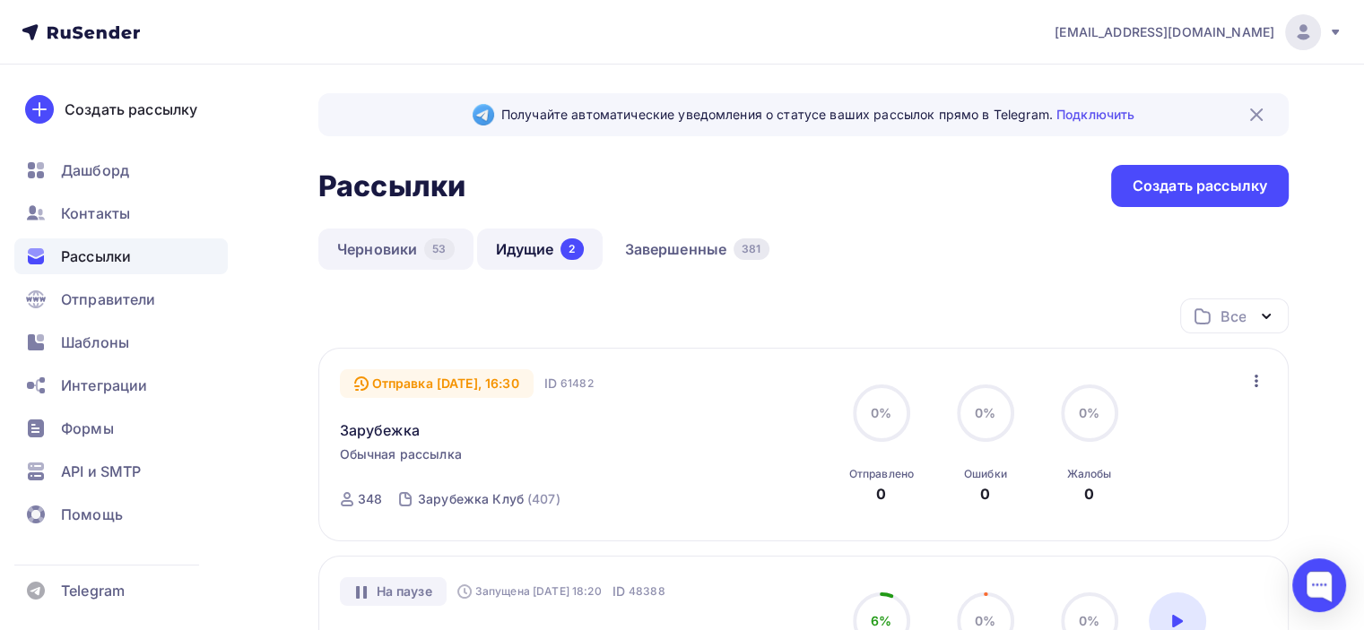
click at [406, 255] on link "Черновики 53" at bounding box center [395, 249] width 155 height 41
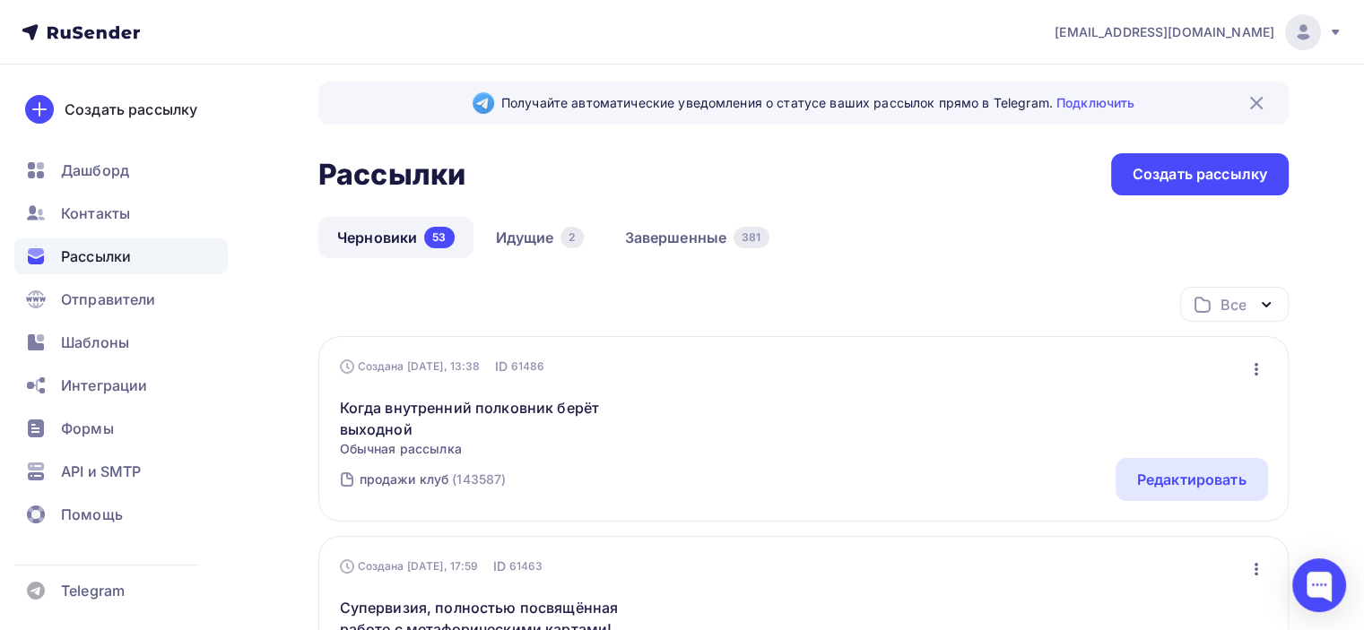
scroll to position [90, 0]
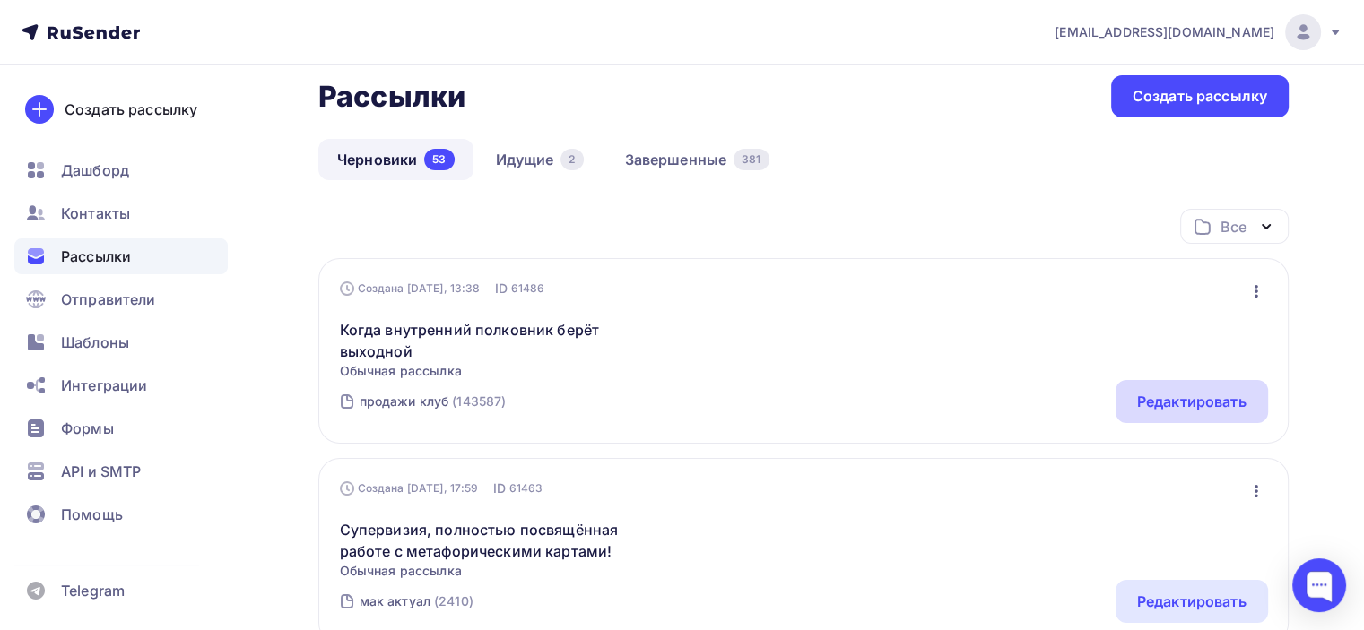
click at [1240, 415] on div "Редактировать" at bounding box center [1191, 401] width 152 height 43
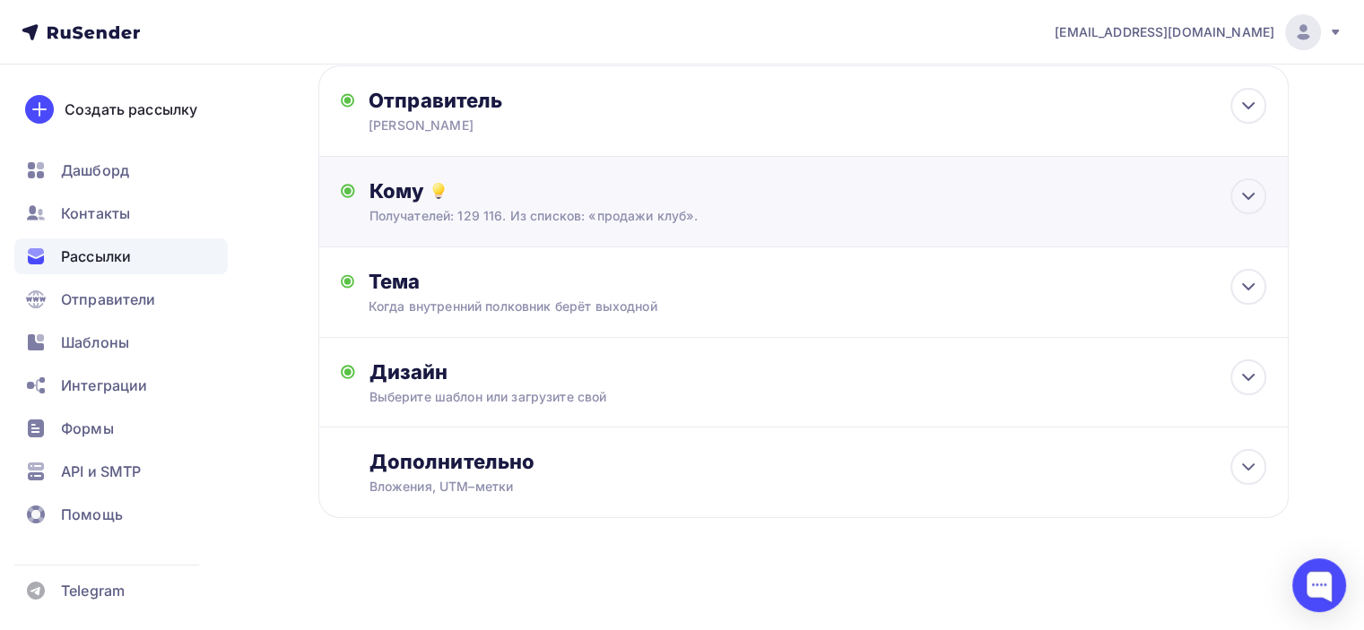
scroll to position [100, 0]
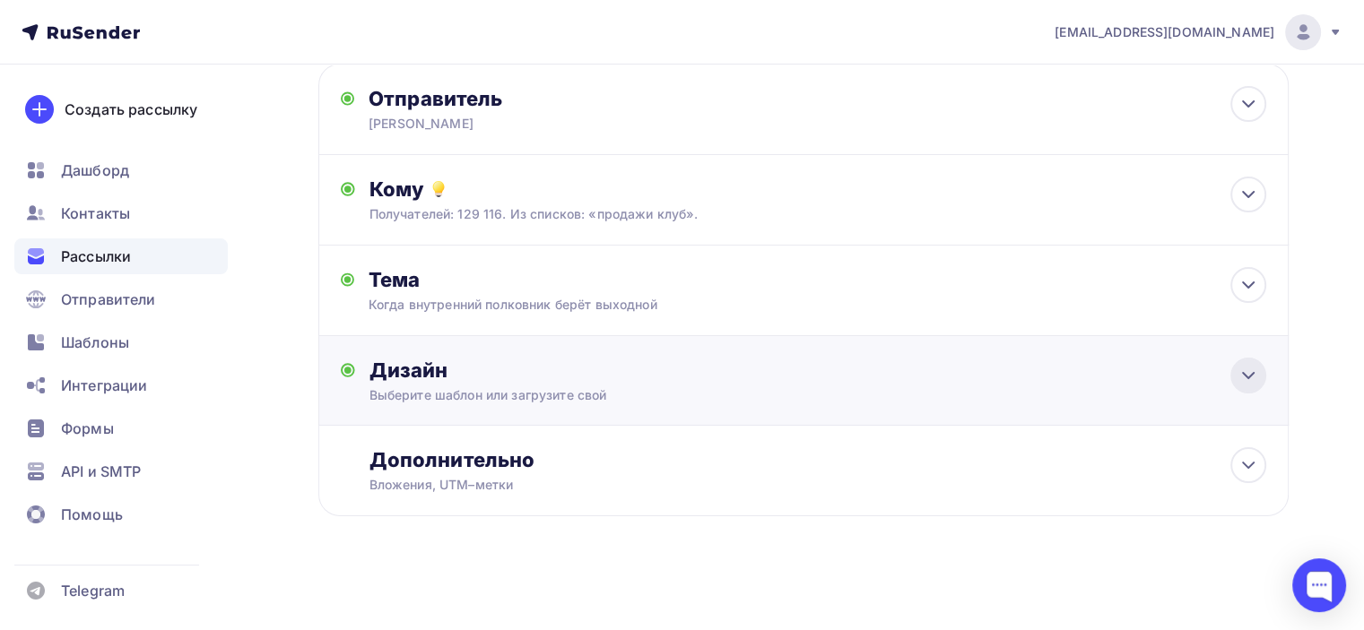
click at [1238, 374] on icon at bounding box center [1248, 376] width 22 height 22
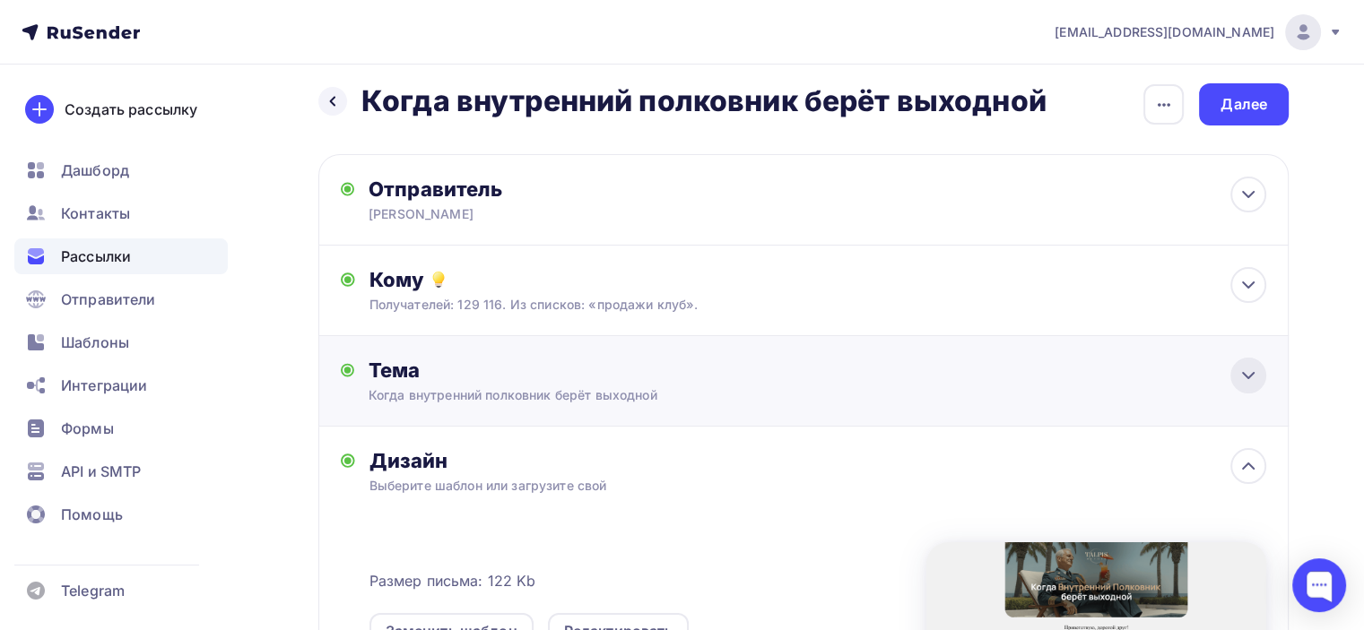
scroll to position [0, 0]
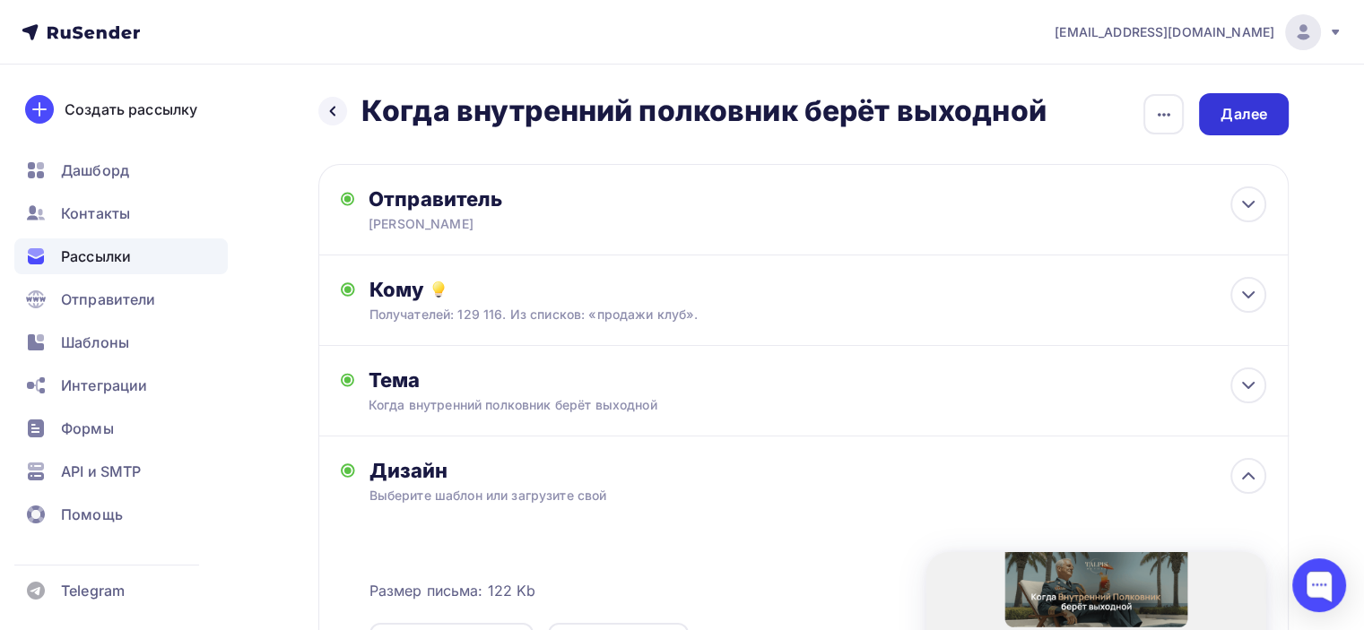
click at [1245, 102] on div "Далее" at bounding box center [1244, 114] width 90 height 42
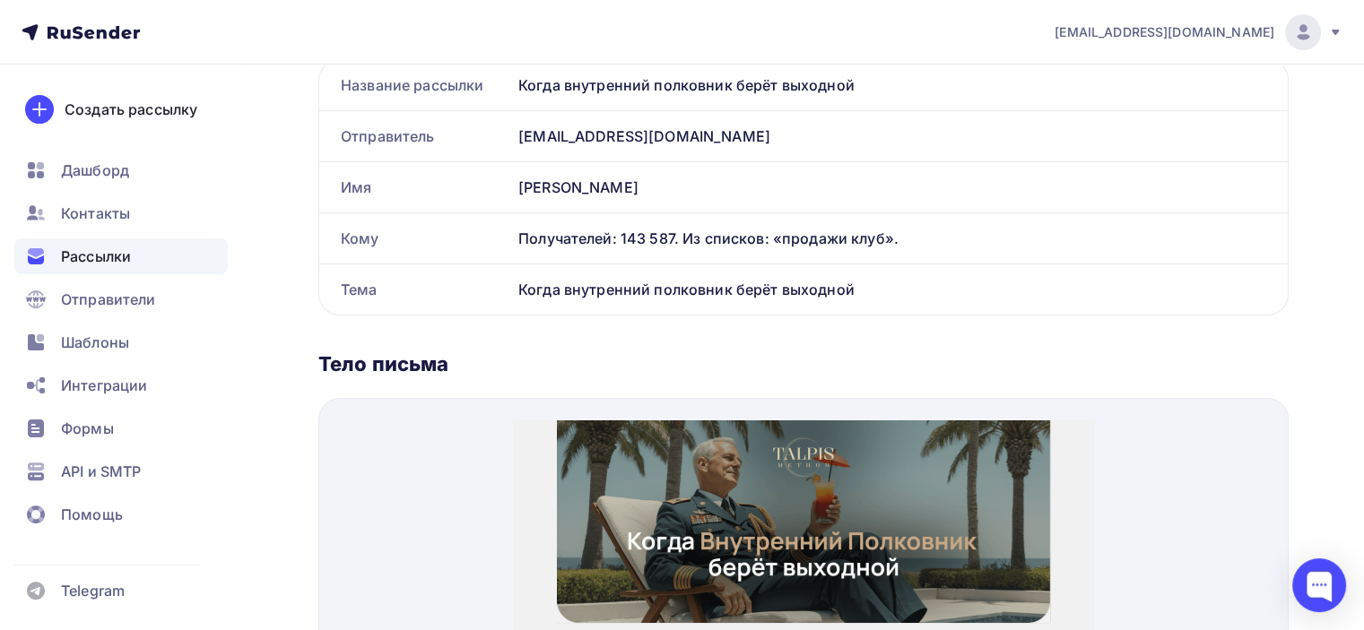
scroll to position [628, 0]
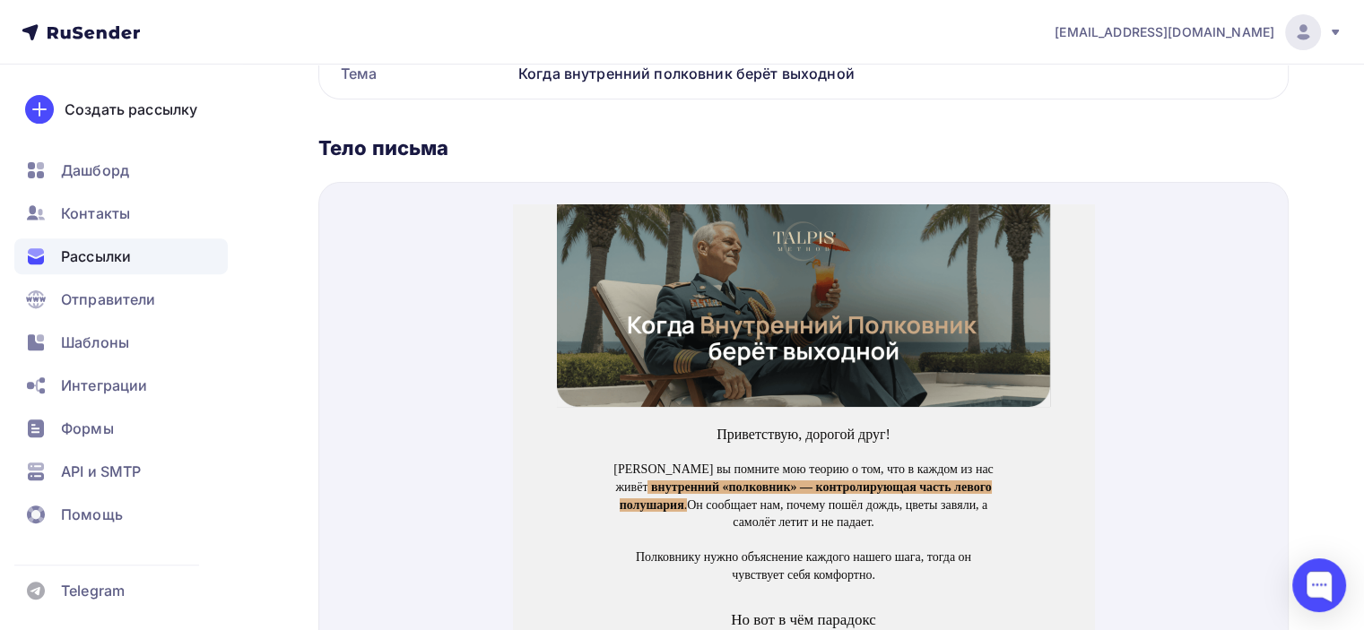
click at [915, 351] on img at bounding box center [803, 284] width 493 height 203
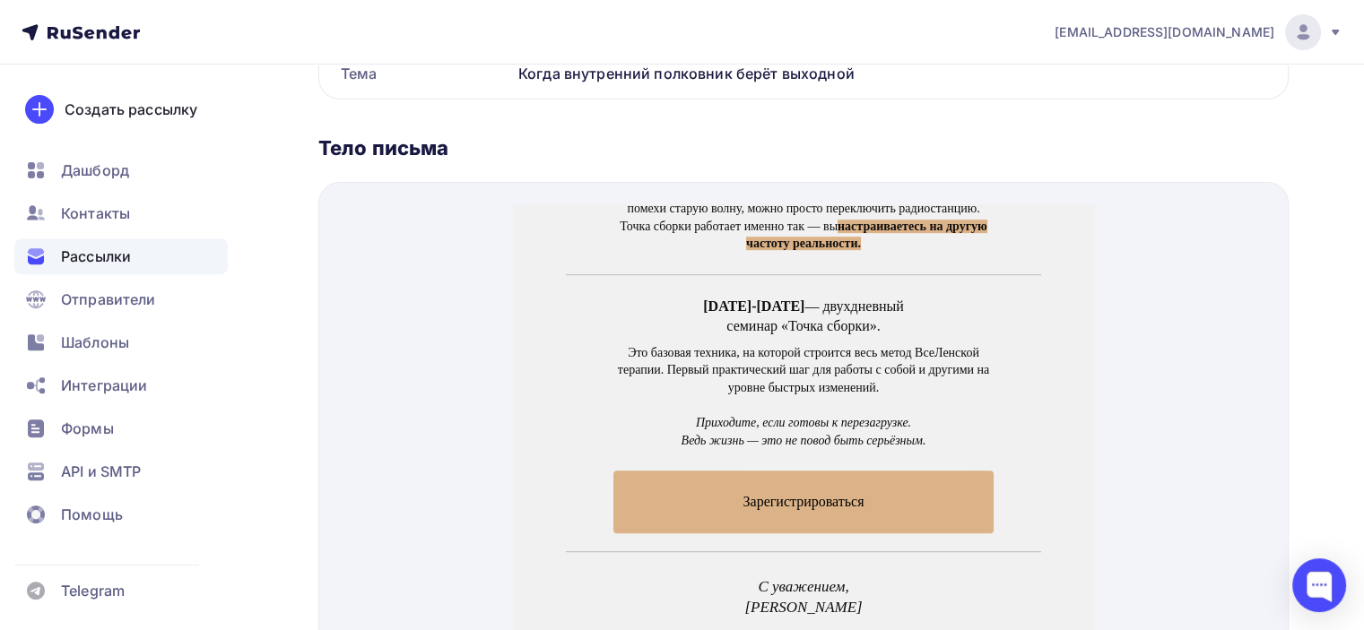
scroll to position [1076, 0]
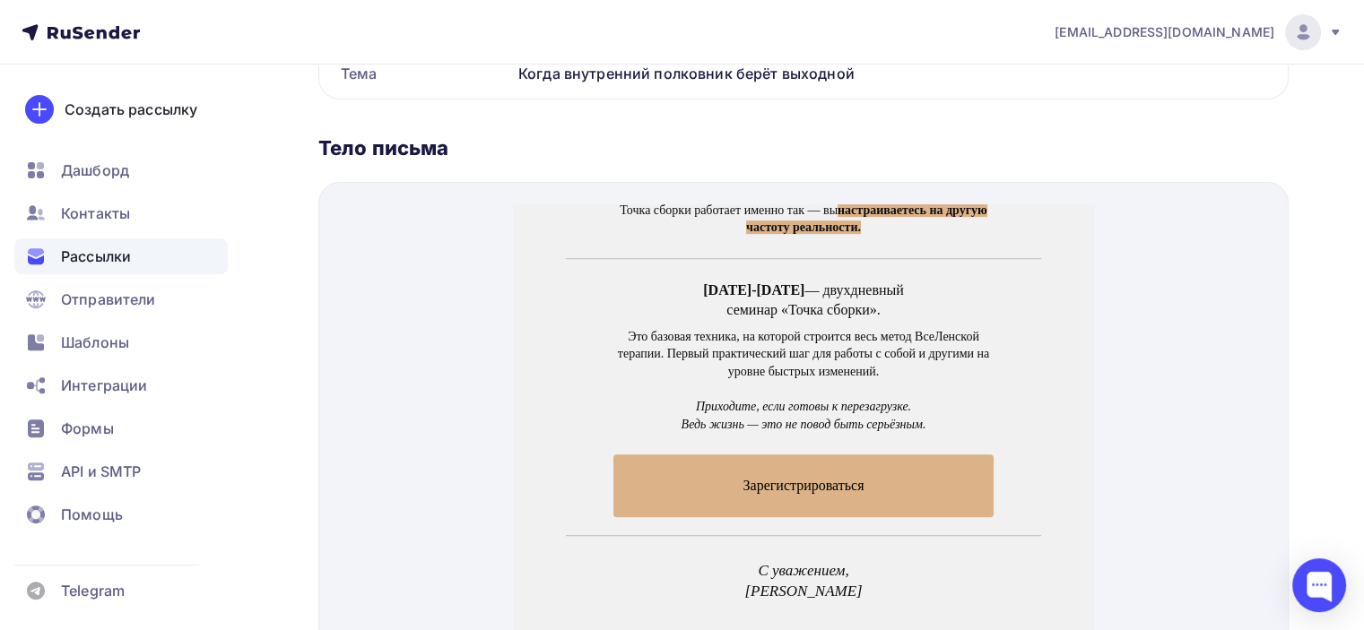
click at [792, 473] on span "Зарегистрироваться" at bounding box center [803, 464] width 380 height 62
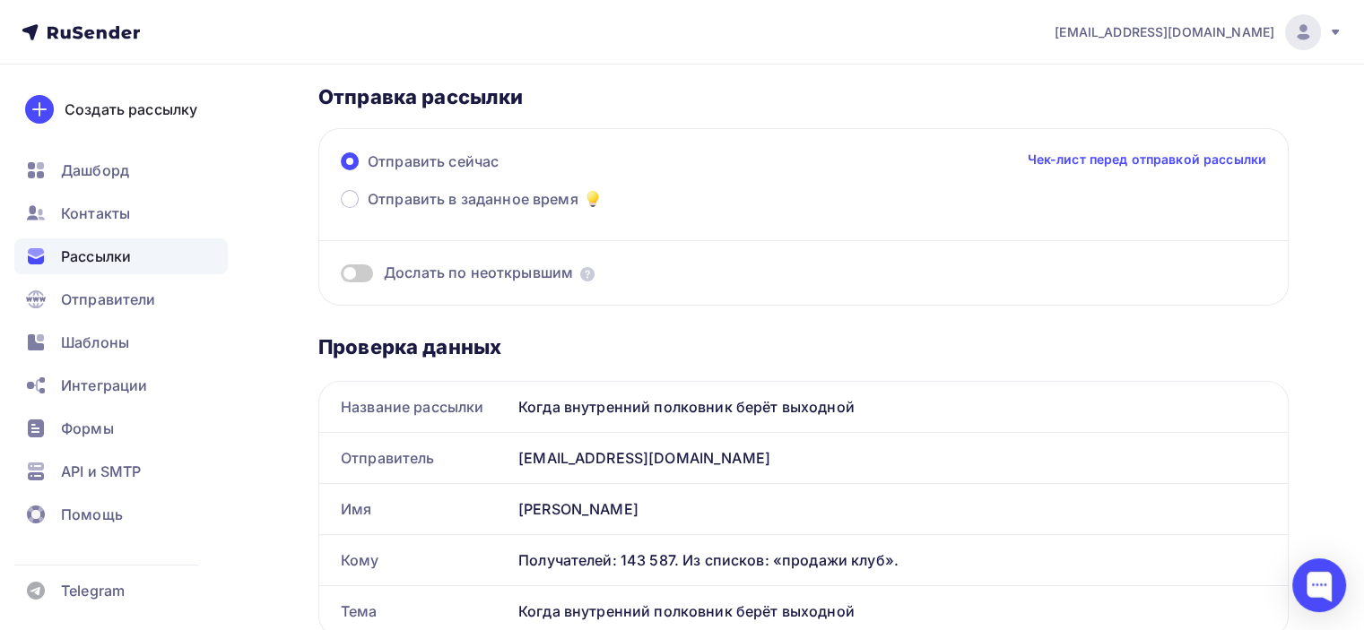
scroll to position [0, 0]
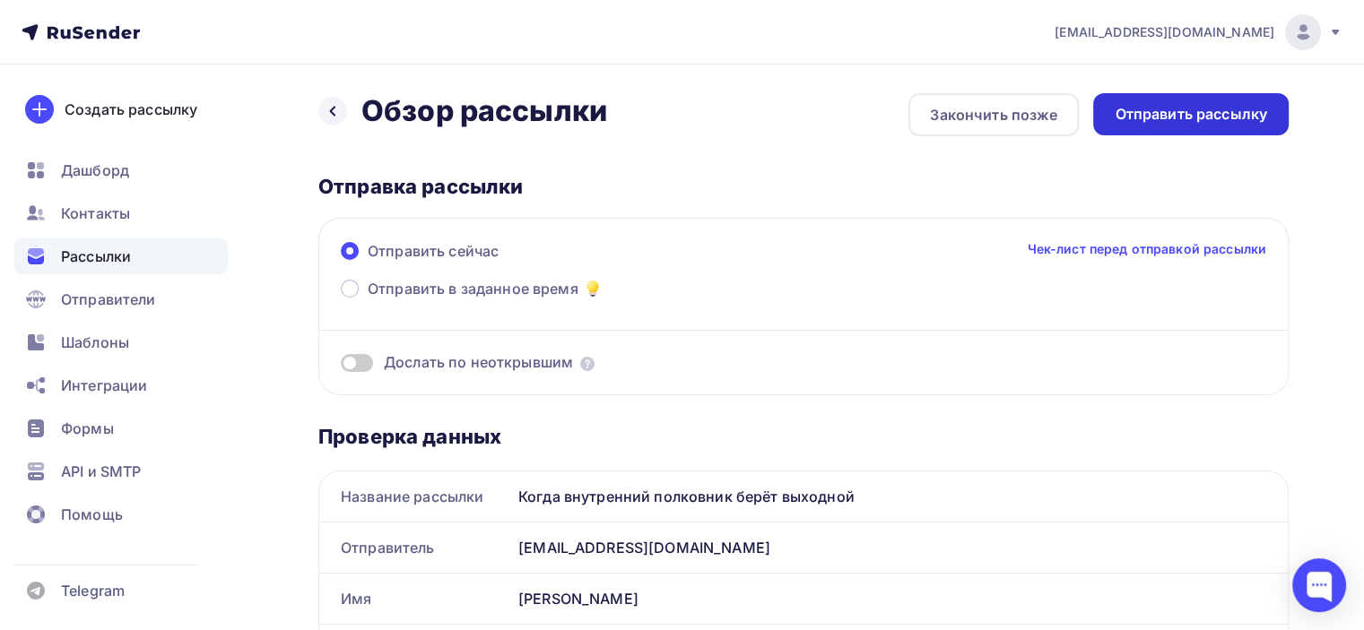
click at [1243, 122] on div "Отправить рассылку" at bounding box center [1191, 114] width 152 height 21
